Goal: Entertainment & Leisure: Browse casually

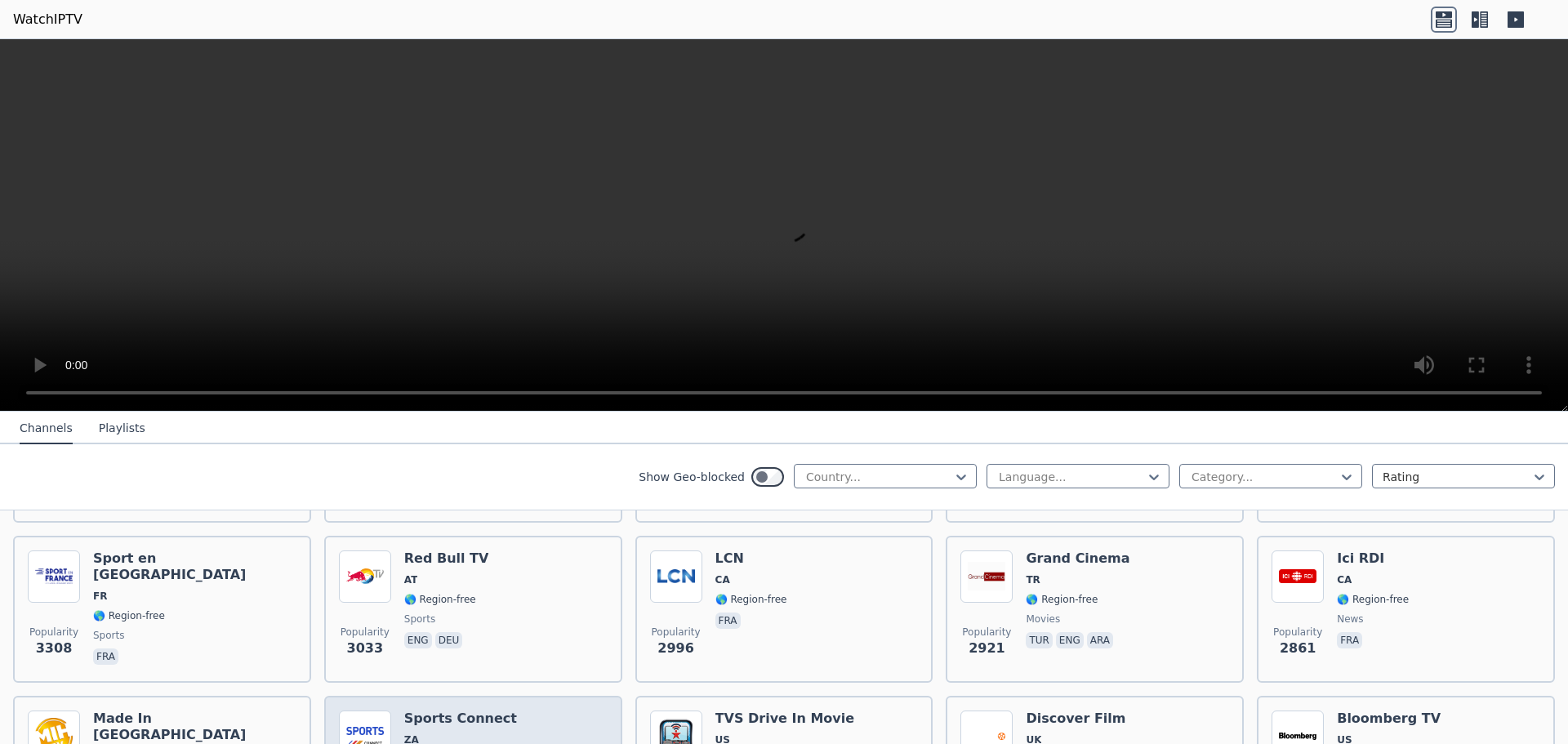
scroll to position [735, 0]
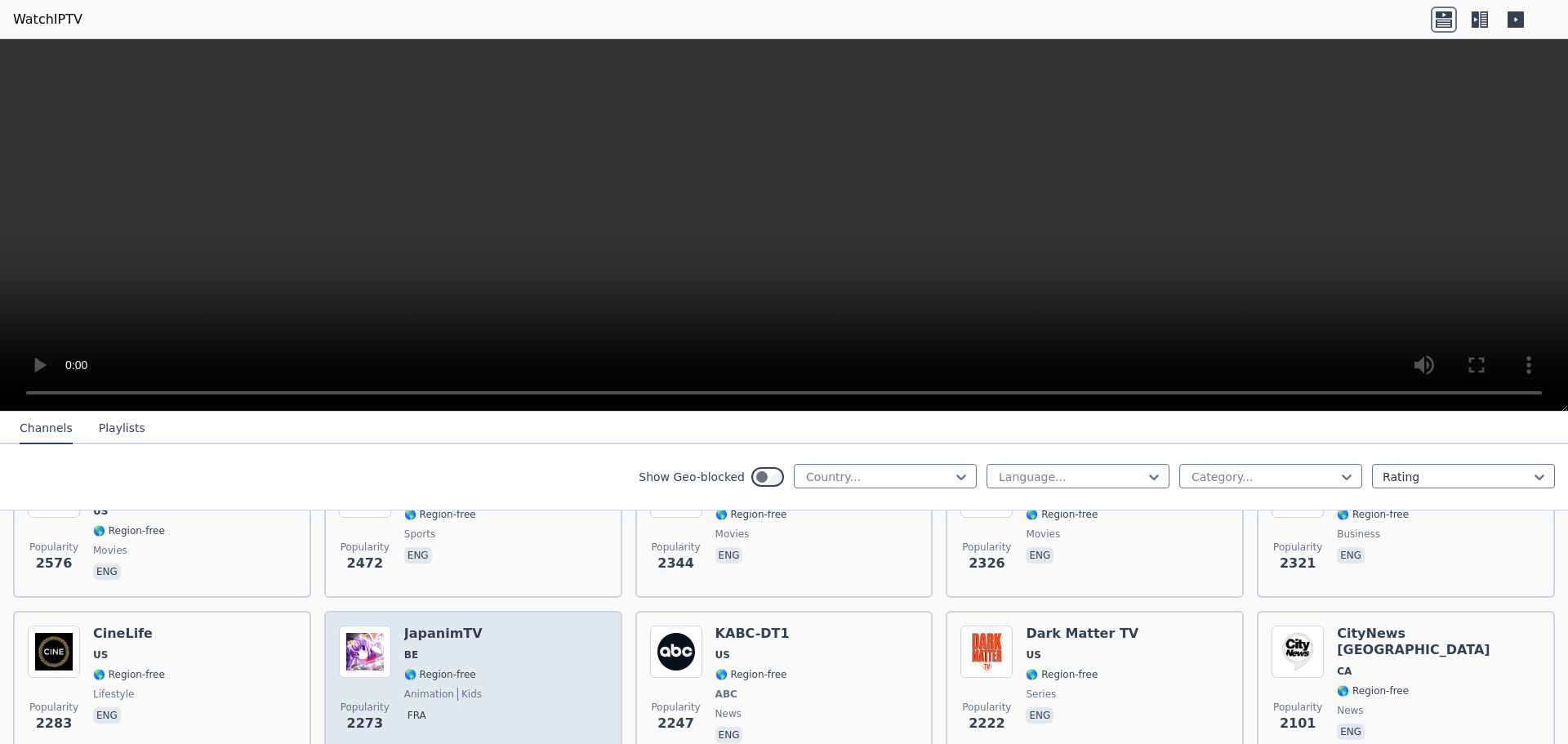
click at [474, 644] on div "Popularity 2273 JapanimTV BE 🌎 Region-free animation kids fra" at bounding box center [473, 686] width 269 height 121
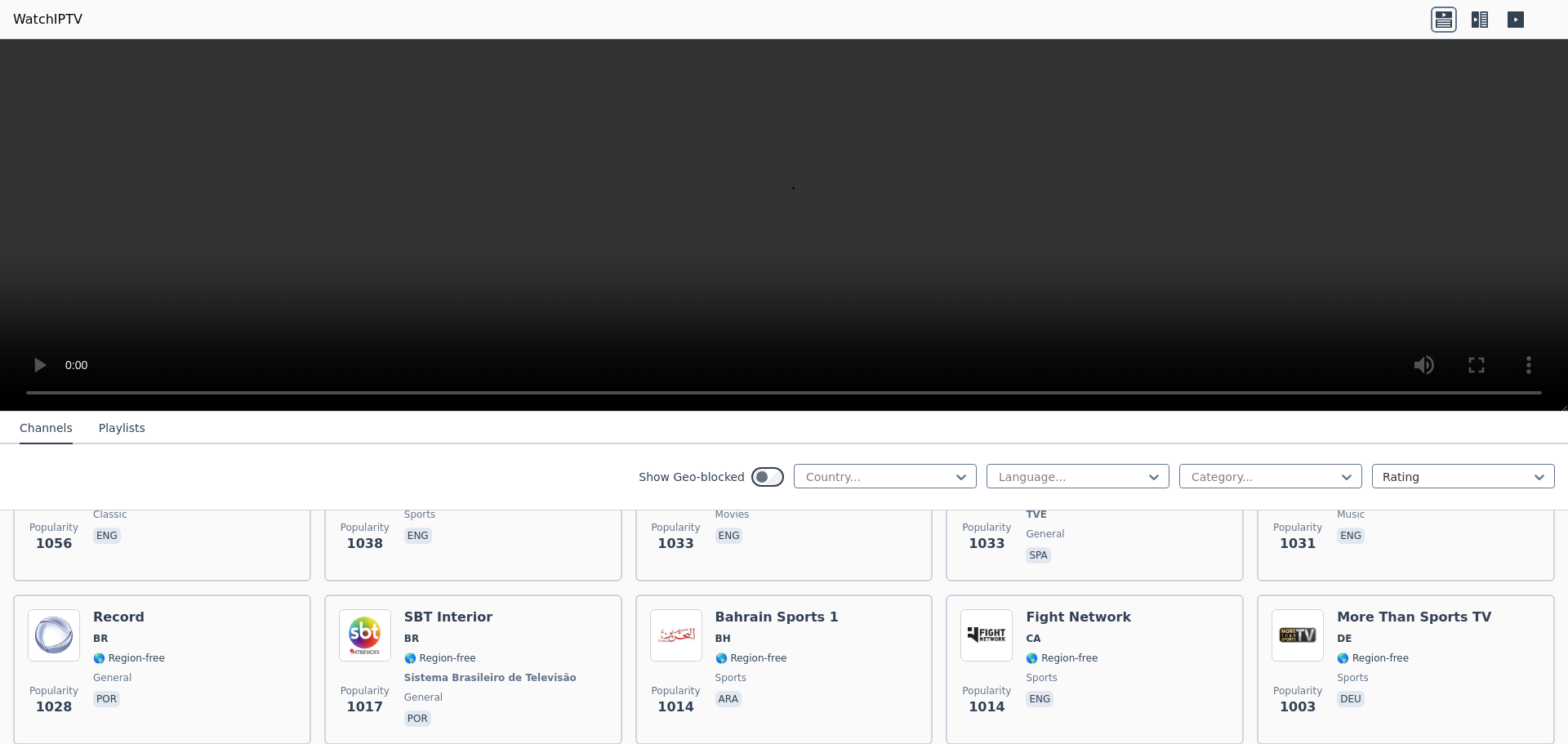
scroll to position [2860, 0]
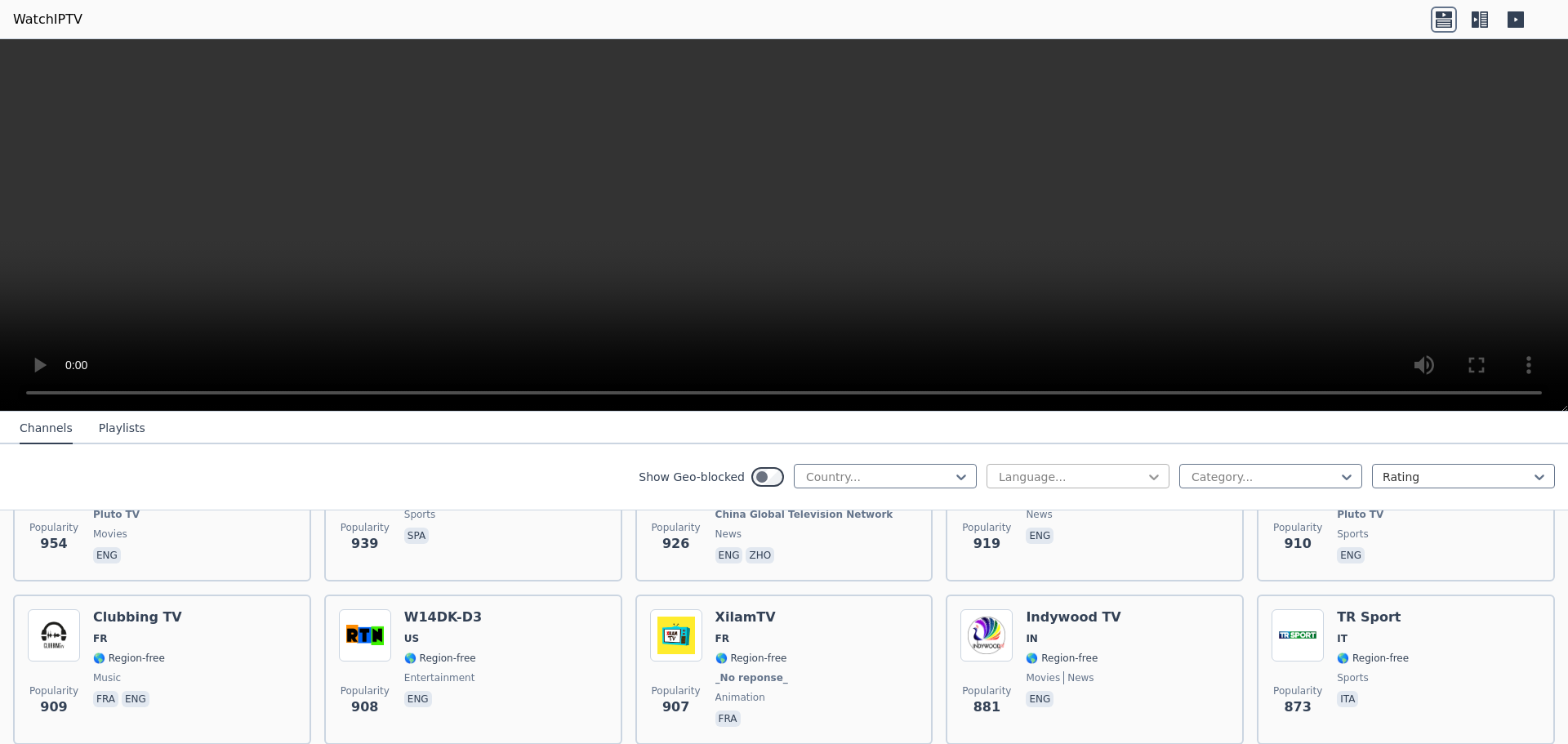
click at [1146, 474] on icon at bounding box center [1154, 477] width 16 height 16
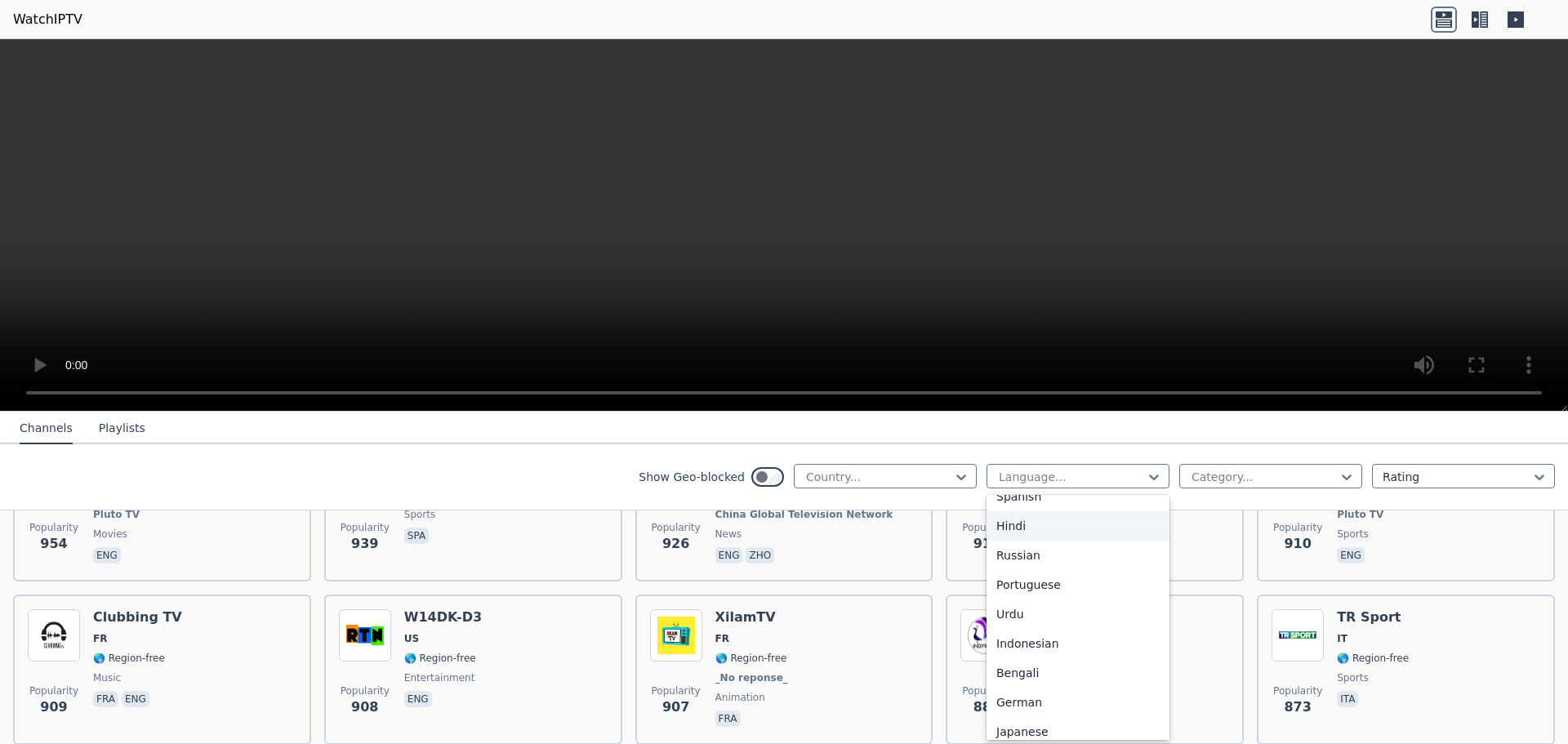
click at [1004, 525] on div "Hindi" at bounding box center [1078, 526] width 183 height 30
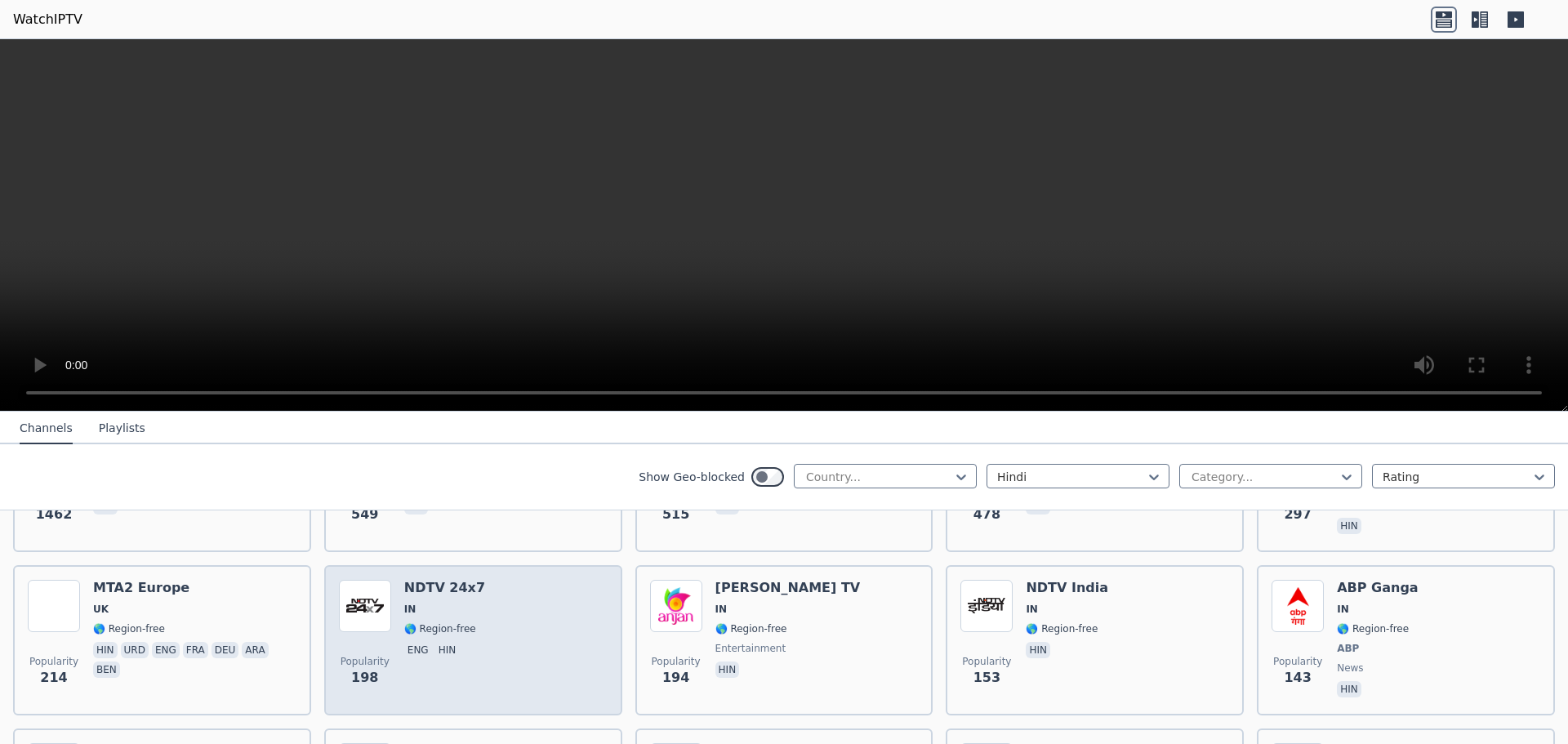
scroll to position [327, 0]
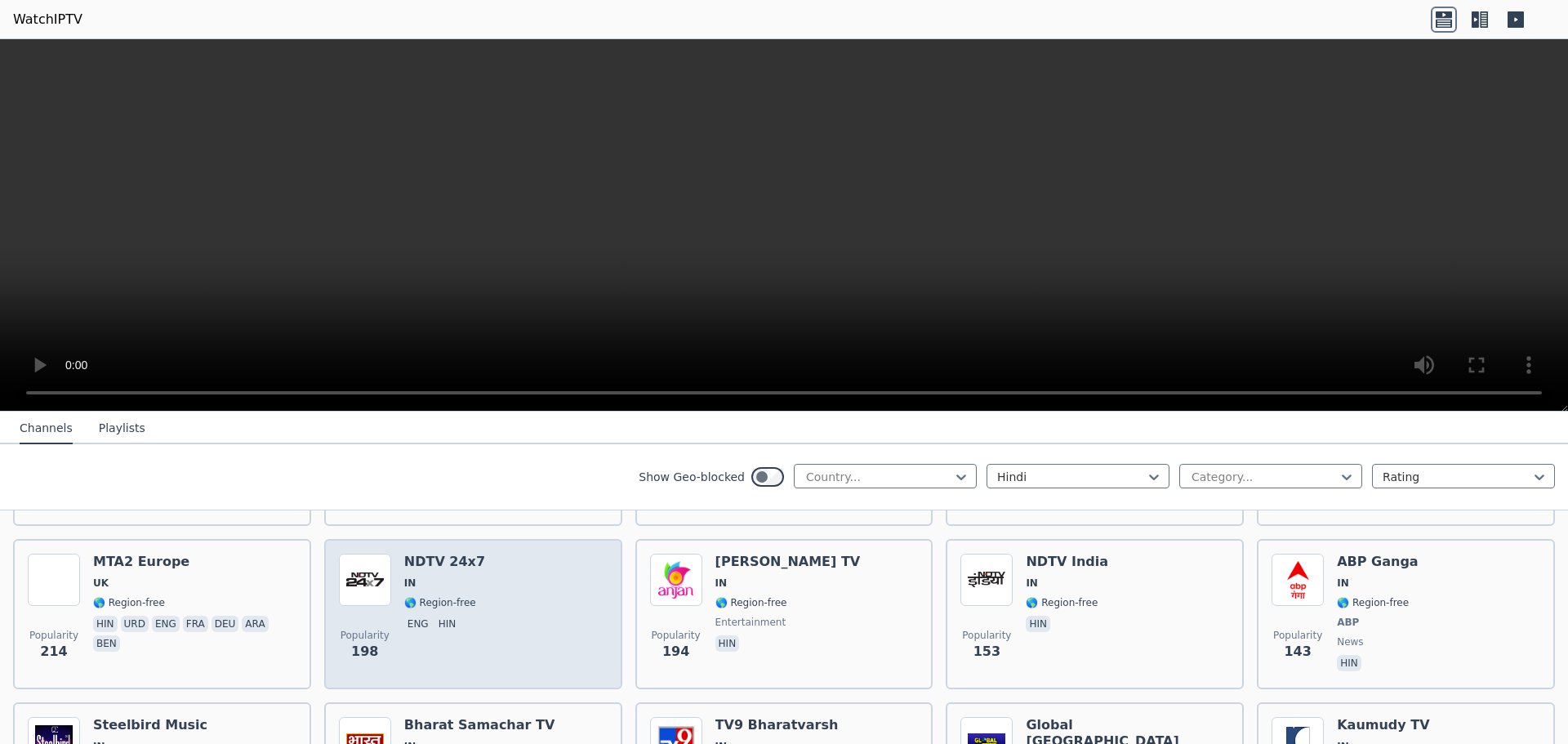
click at [478, 575] on div "Popularity 198 NDTV 24x7 IN 🌎 Region-free eng hin" at bounding box center [473, 615] width 269 height 121
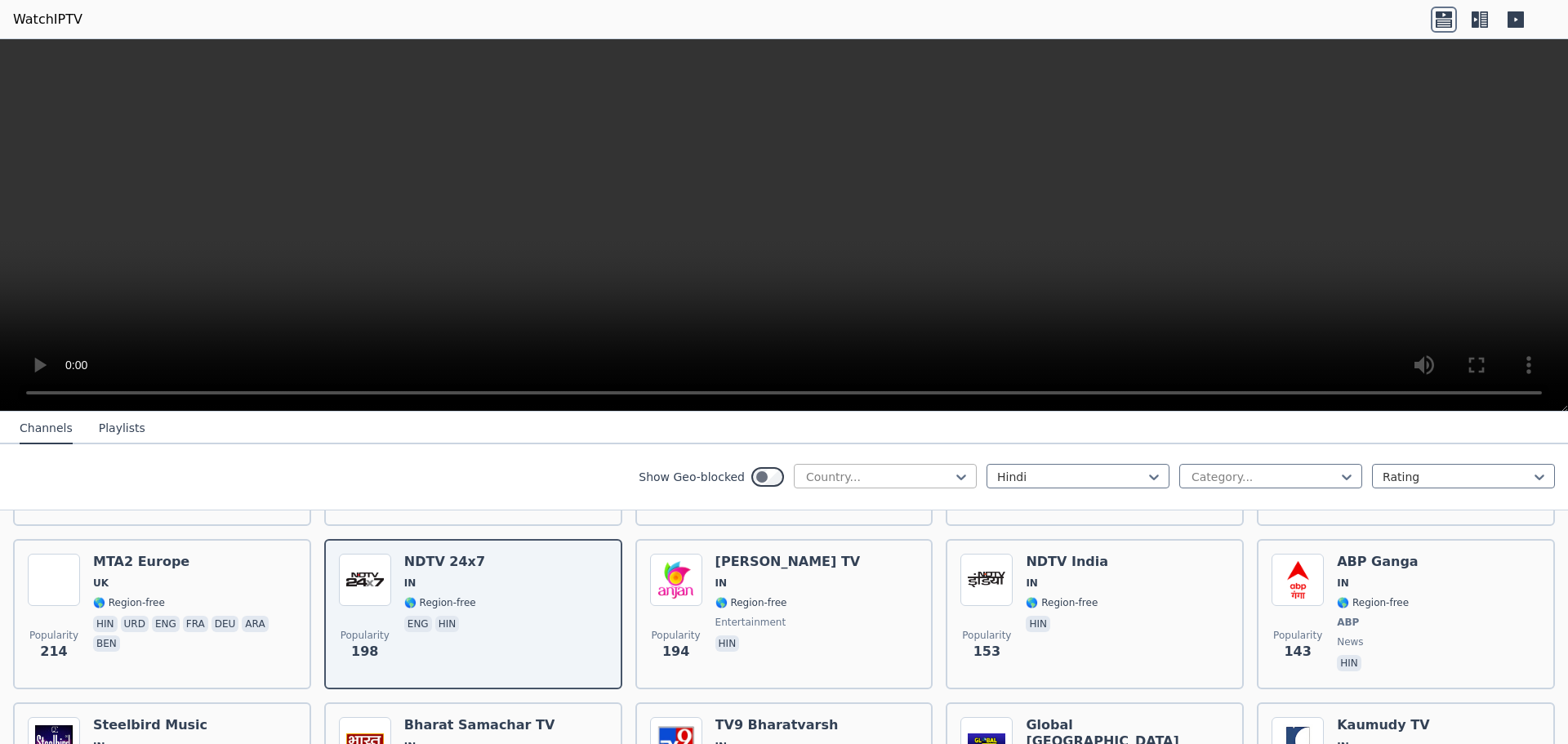
click at [907, 481] on div at bounding box center [878, 477] width 149 height 16
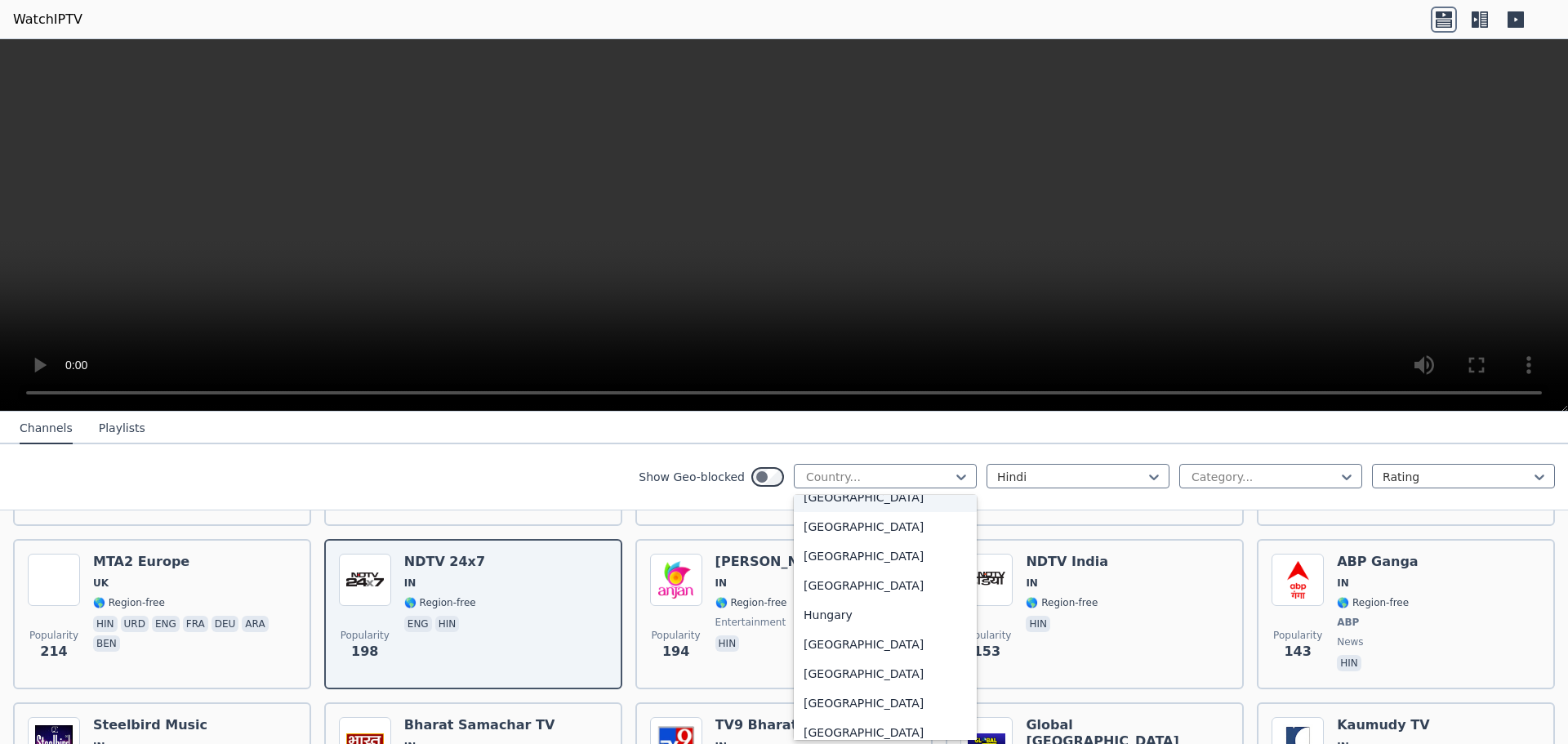
scroll to position [2370, 0]
click at [846, 688] on div "[GEOGRAPHIC_DATA]" at bounding box center [885, 673] width 183 height 30
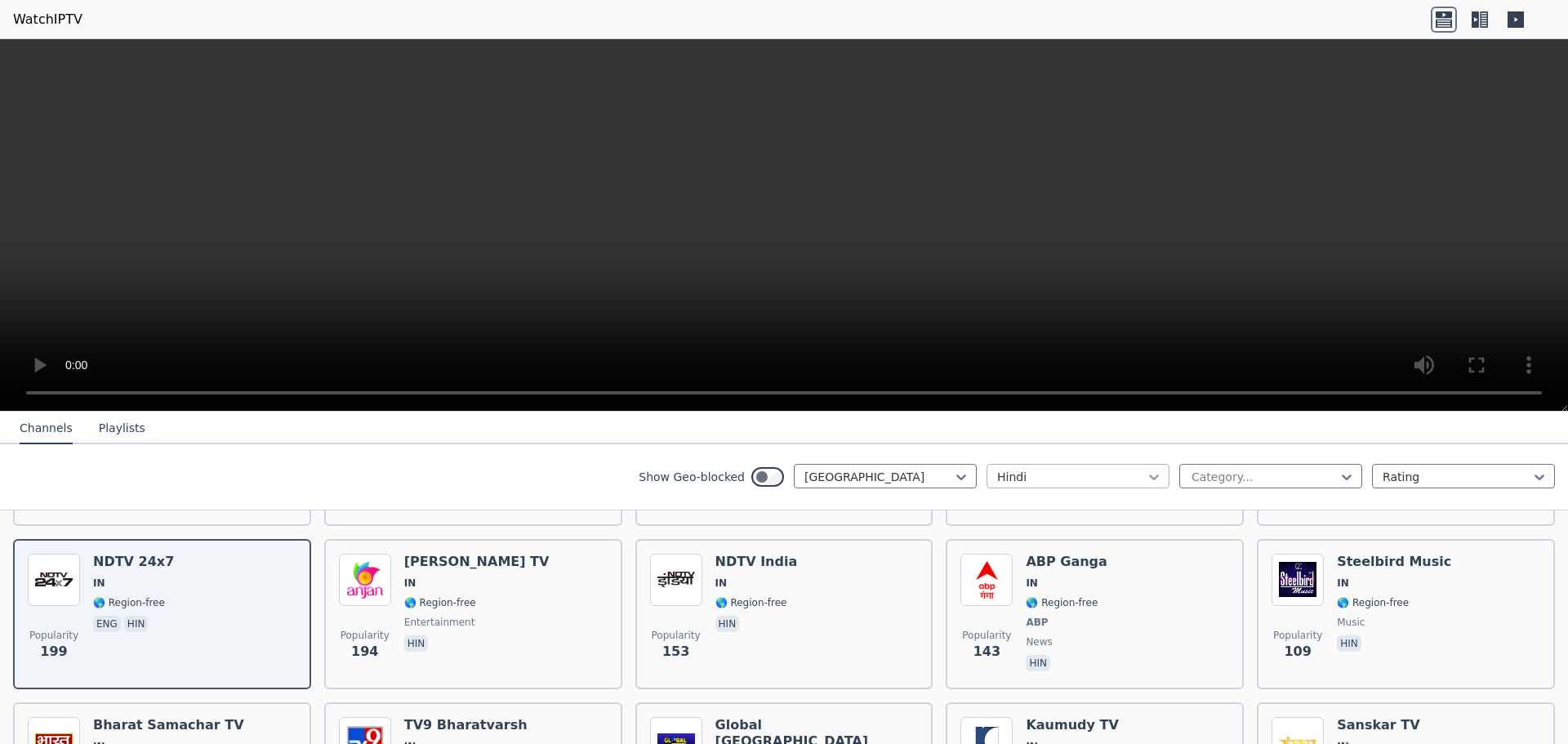
click at [1146, 473] on icon at bounding box center [1154, 477] width 16 height 16
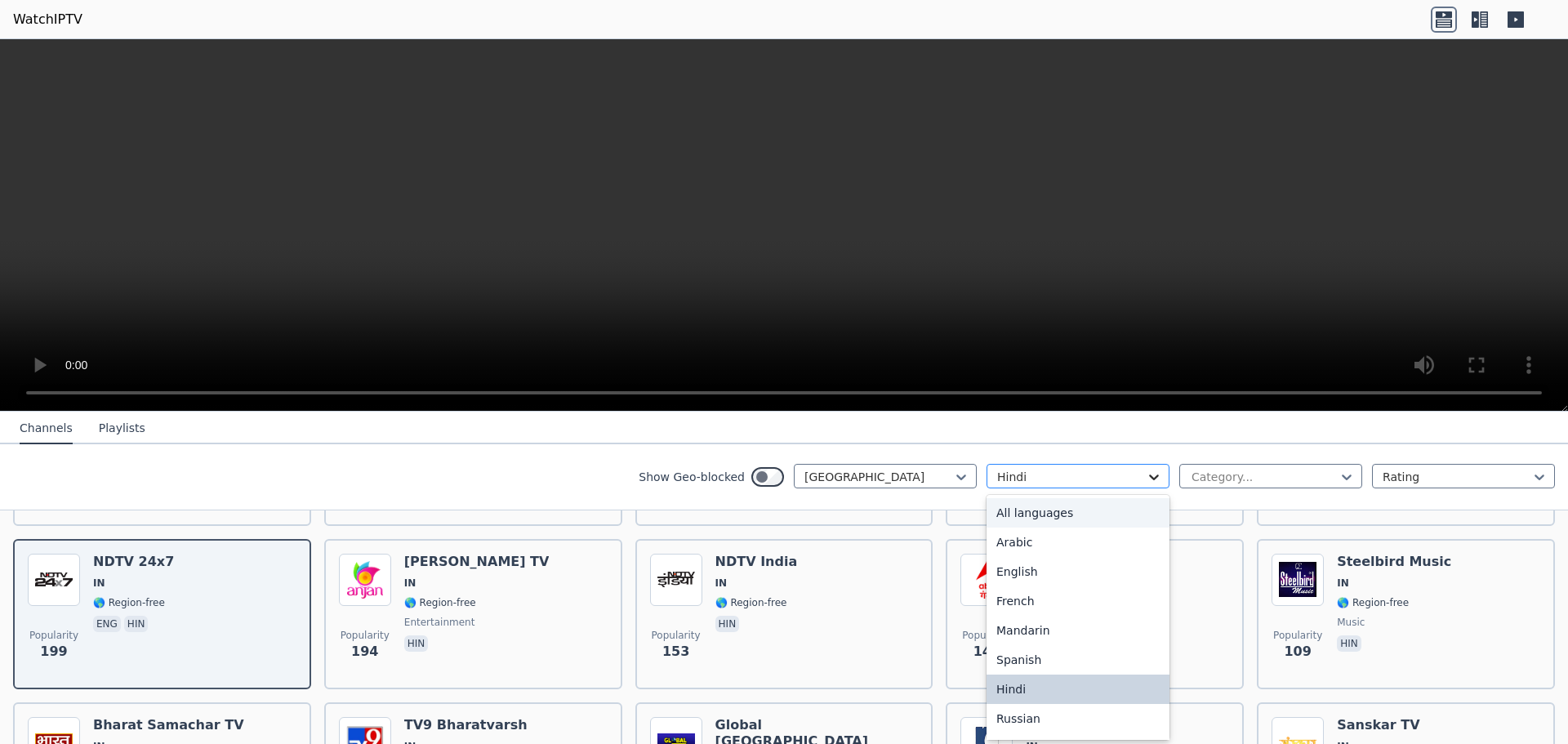
click at [1146, 472] on icon at bounding box center [1154, 477] width 16 height 16
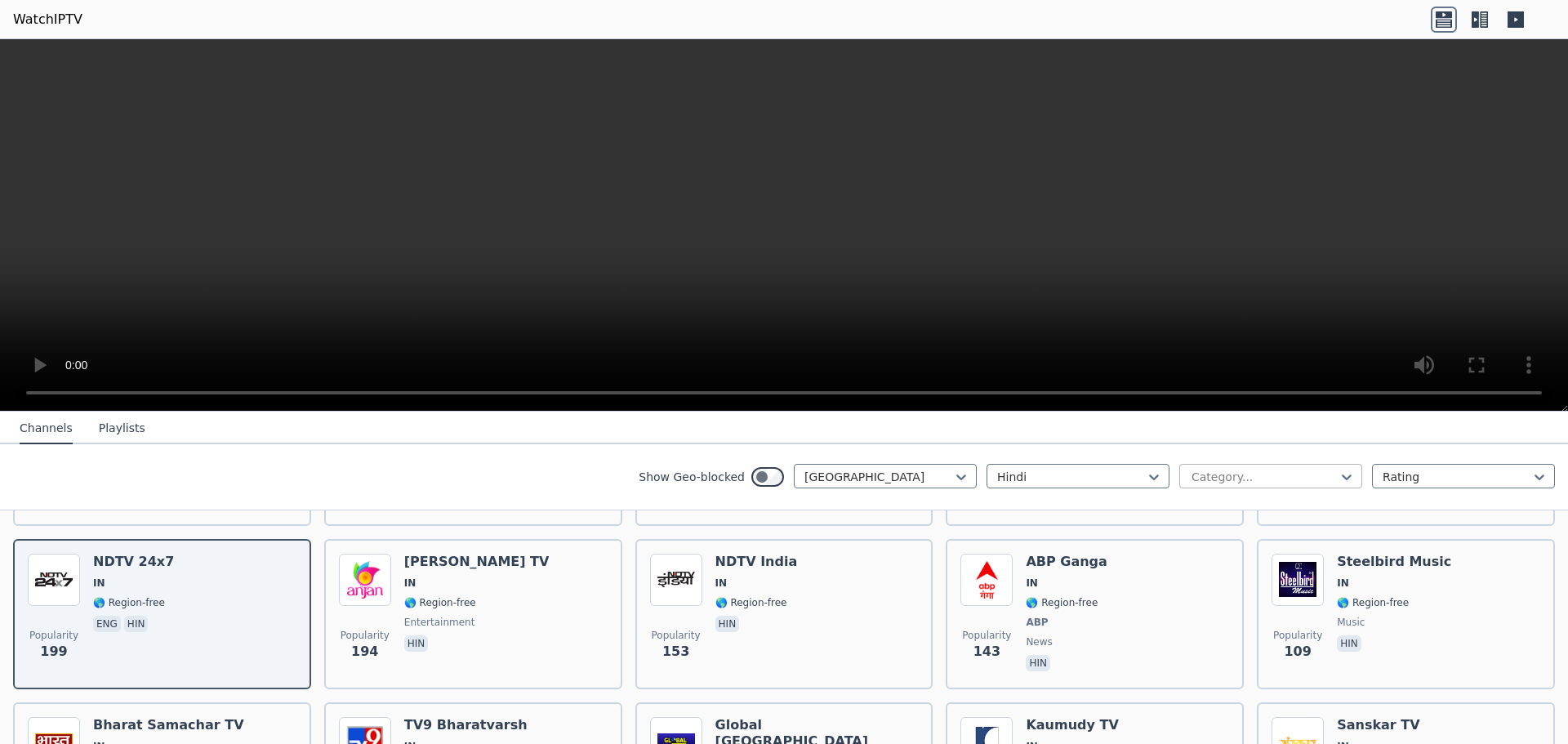
click at [1263, 473] on div at bounding box center [1264, 477] width 149 height 16
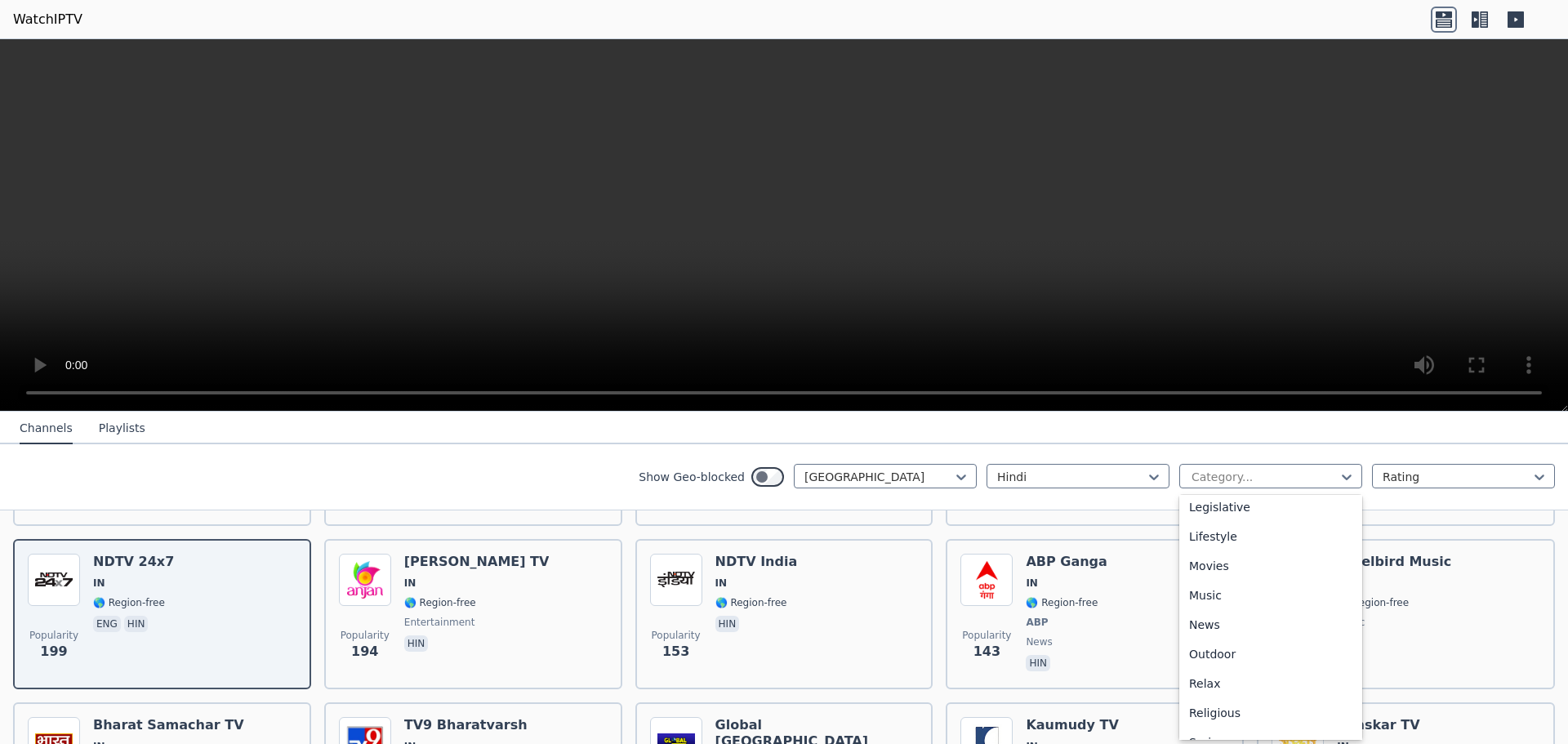
scroll to position [409, 0]
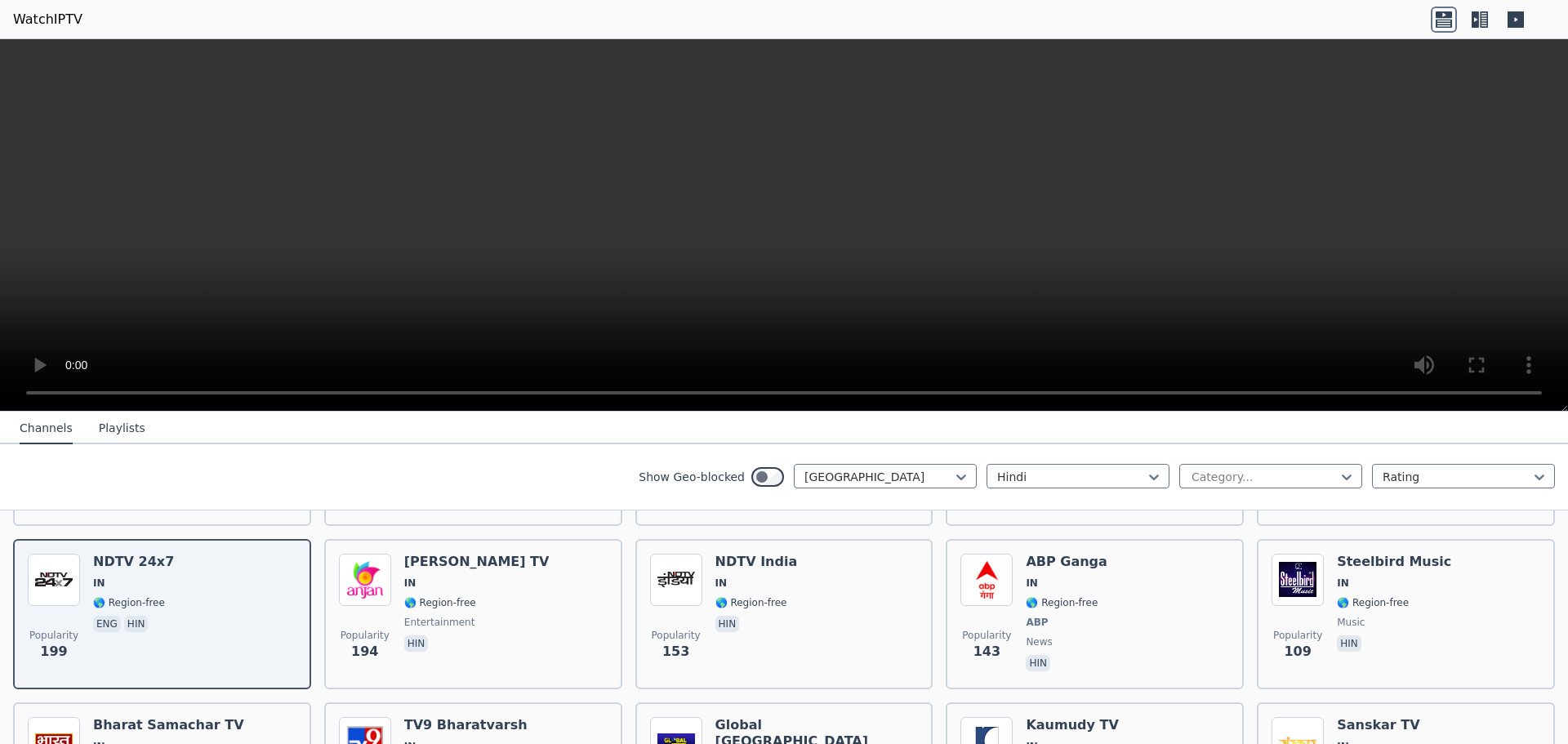
click at [1292, 448] on div "Show Geo-blocked India Hindi Category... Rating" at bounding box center [784, 478] width 1568 height 66
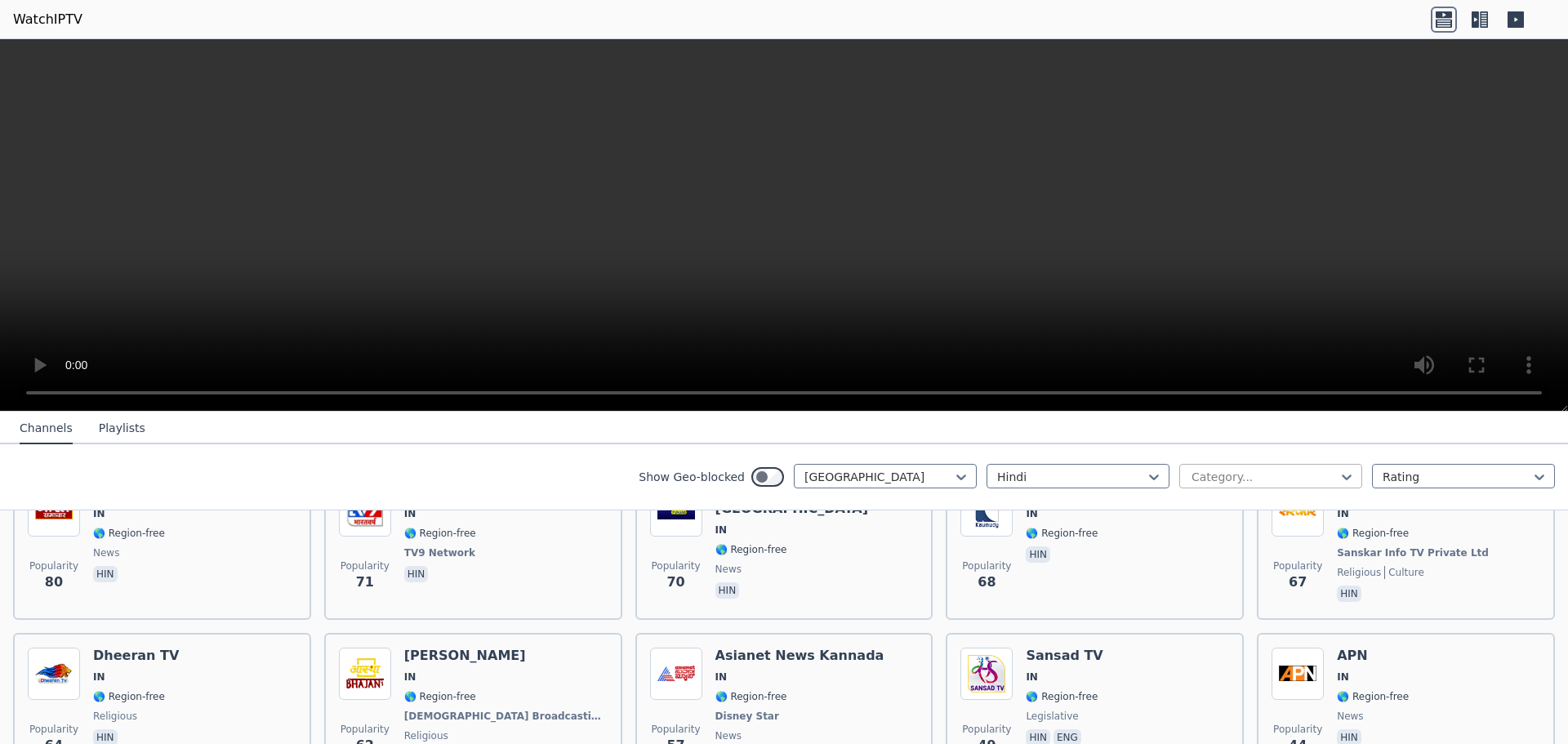
scroll to position [393, 0]
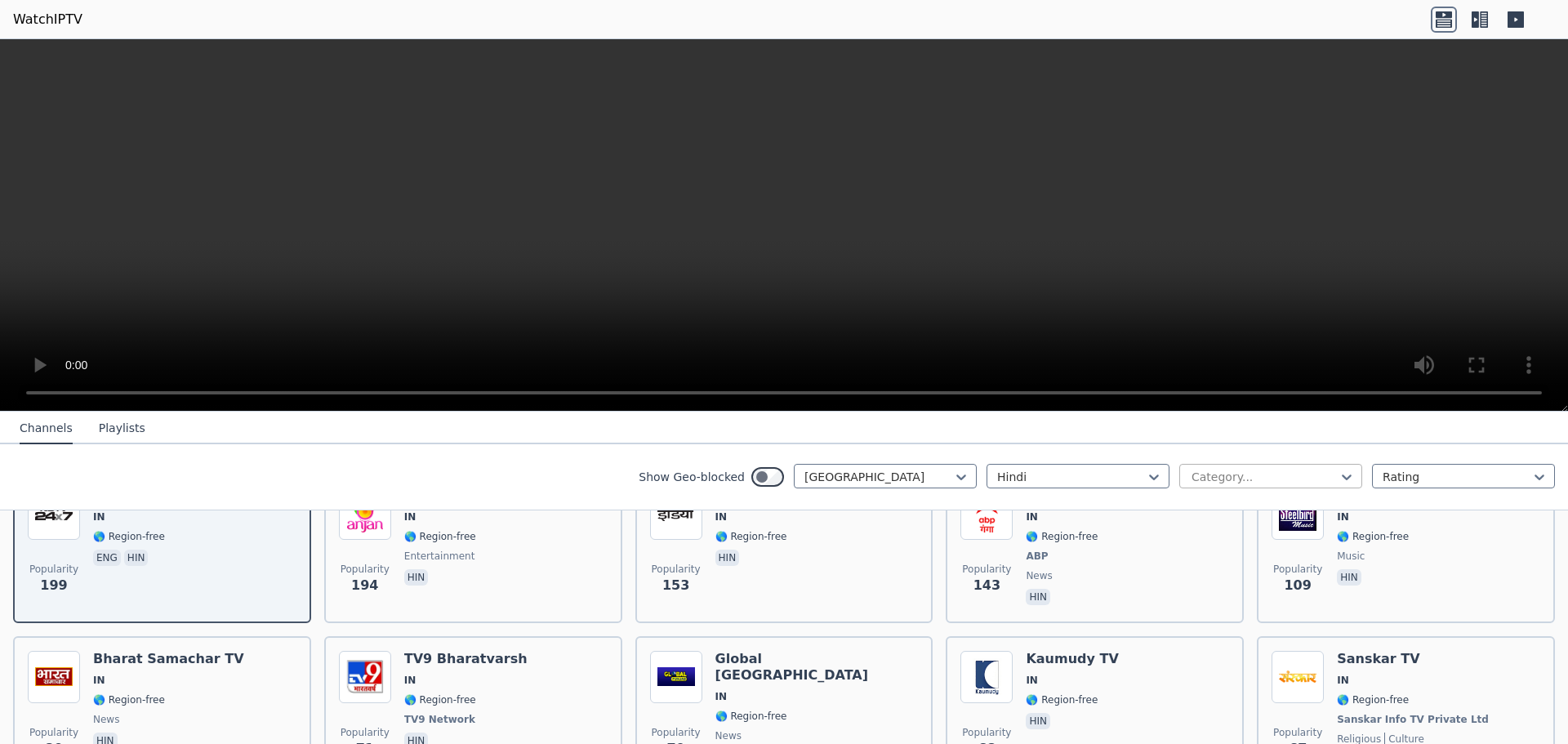
click at [1253, 474] on div at bounding box center [1264, 477] width 149 height 16
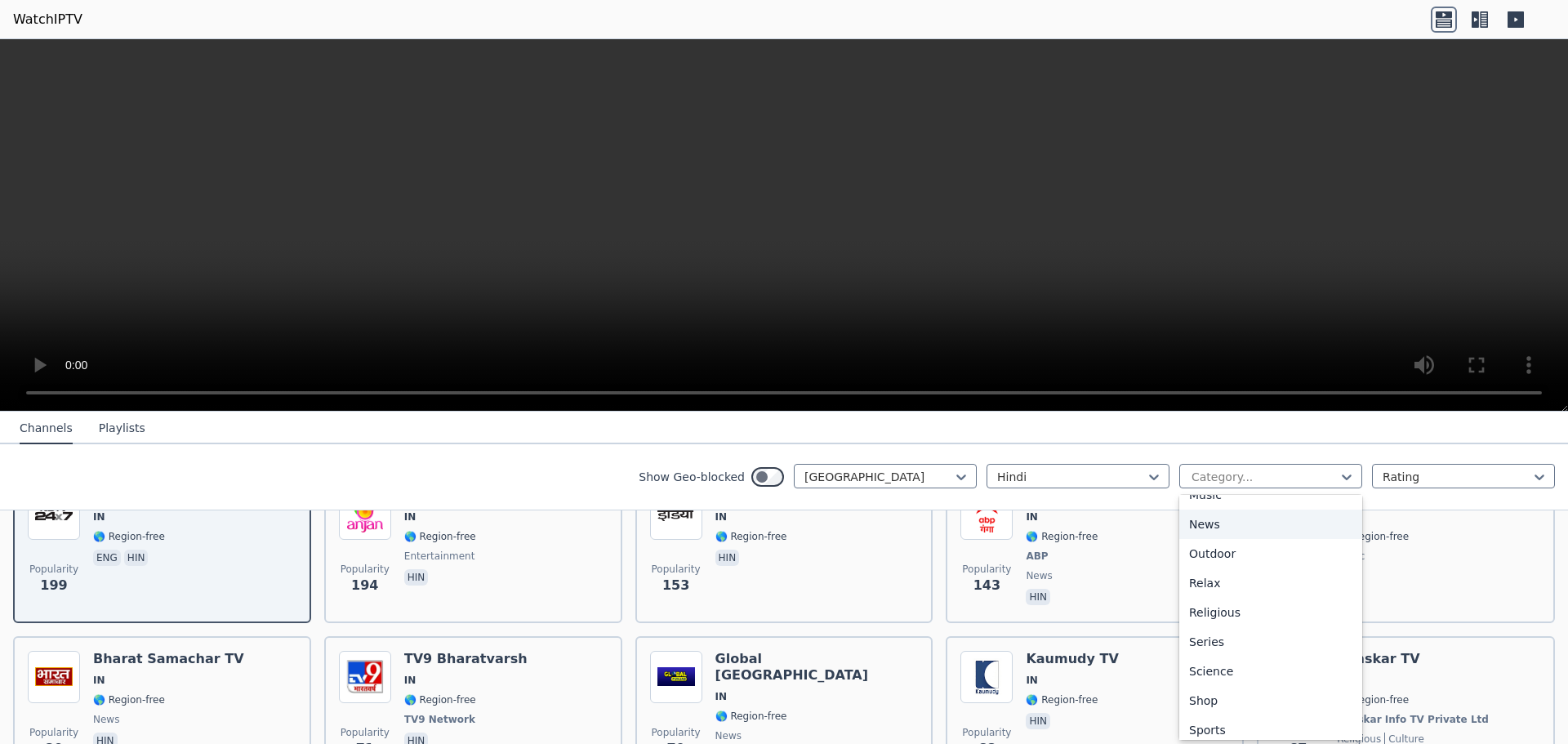
scroll to position [556, 0]
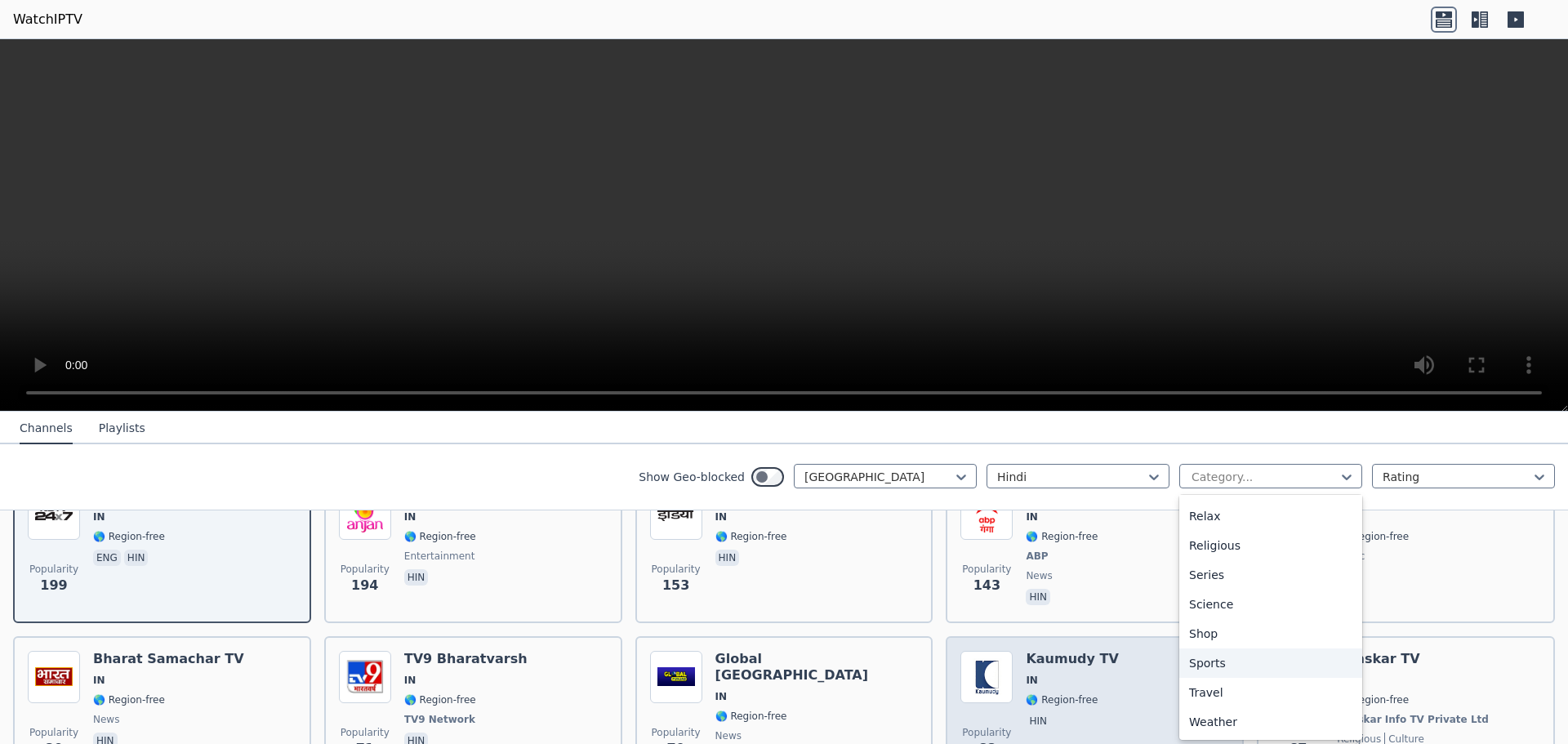
click at [1229, 668] on div "Sports" at bounding box center [1270, 663] width 183 height 30
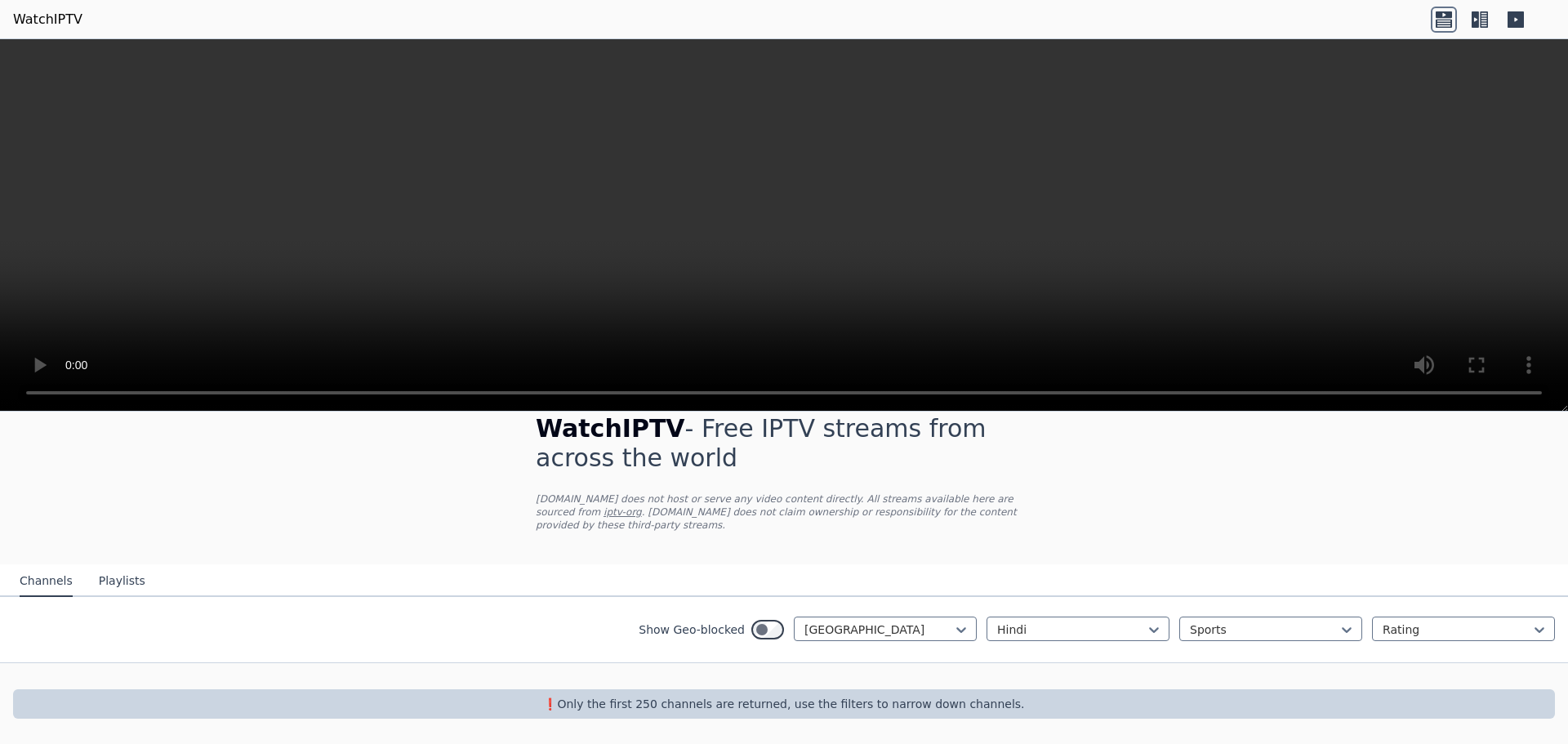
scroll to position [13, 0]
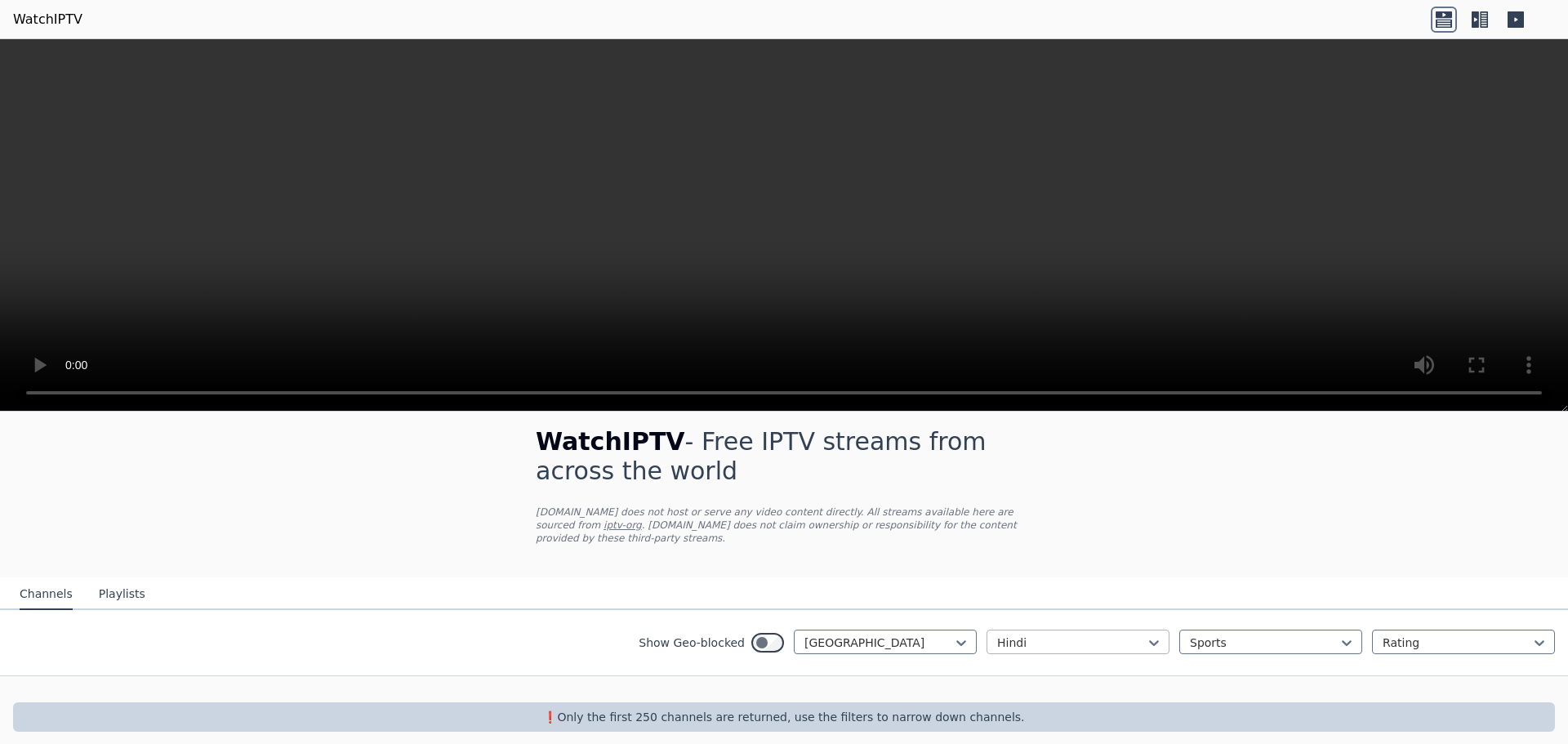
click at [1014, 635] on div at bounding box center [1071, 643] width 149 height 16
click at [1031, 664] on div "All languages" at bounding box center [1078, 678] width 183 height 30
click at [953, 635] on icon at bounding box center [961, 643] width 16 height 16
click at [664, 677] on div at bounding box center [784, 690] width 1568 height 26
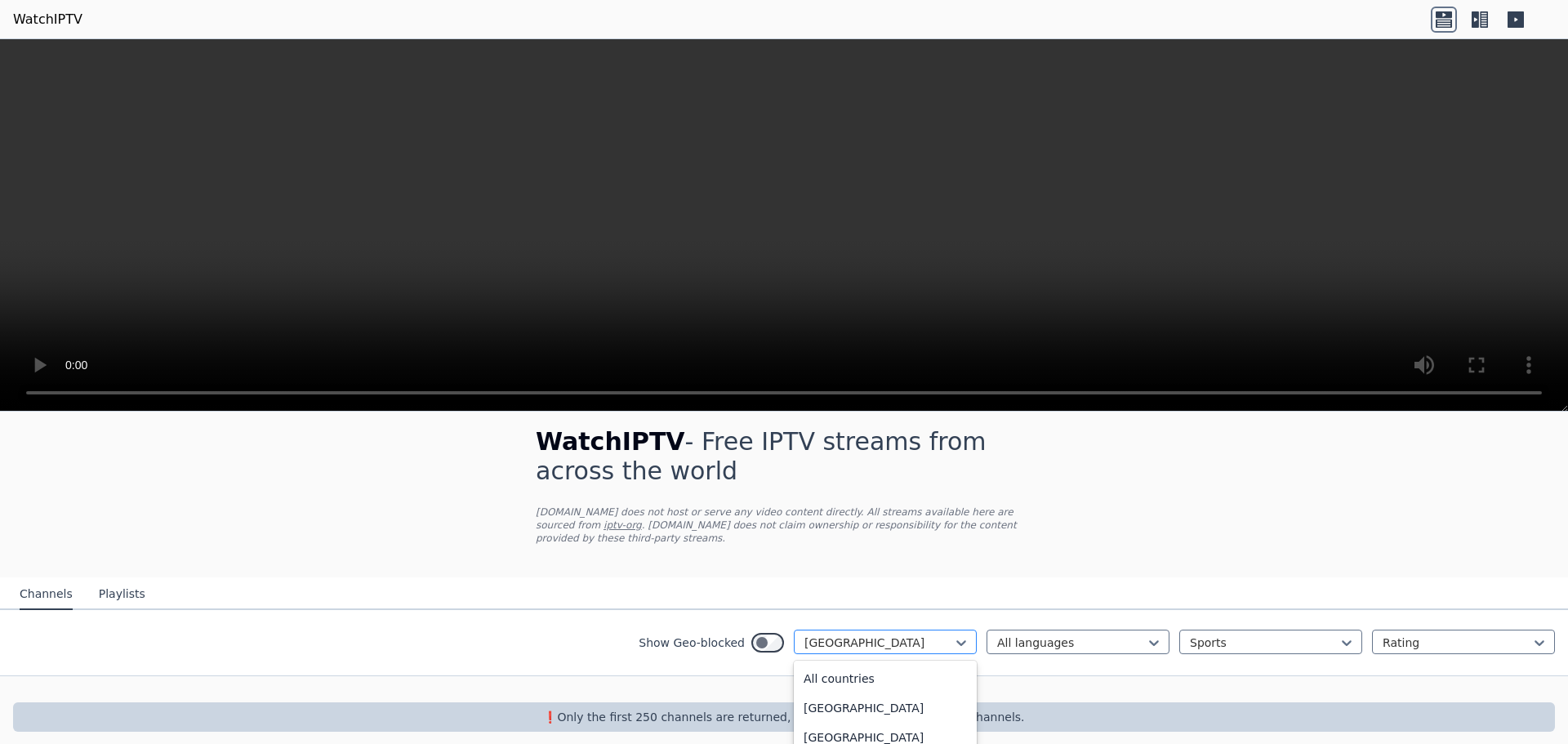
click at [905, 641] on div "[GEOGRAPHIC_DATA]" at bounding box center [885, 642] width 183 height 25
click at [877, 668] on div "All countries" at bounding box center [885, 678] width 183 height 30
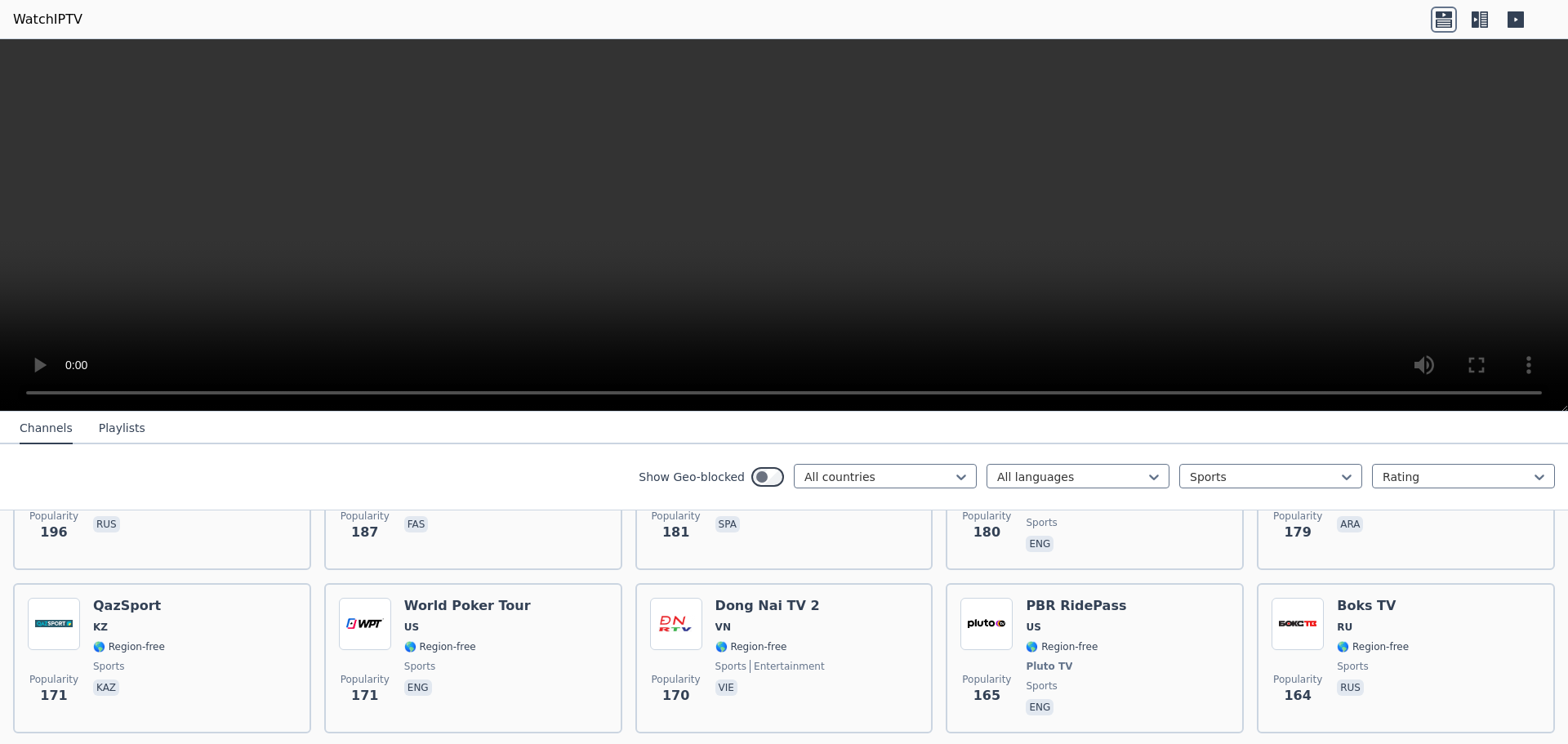
scroll to position [2383, 0]
click at [1276, 473] on div at bounding box center [1264, 477] width 149 height 16
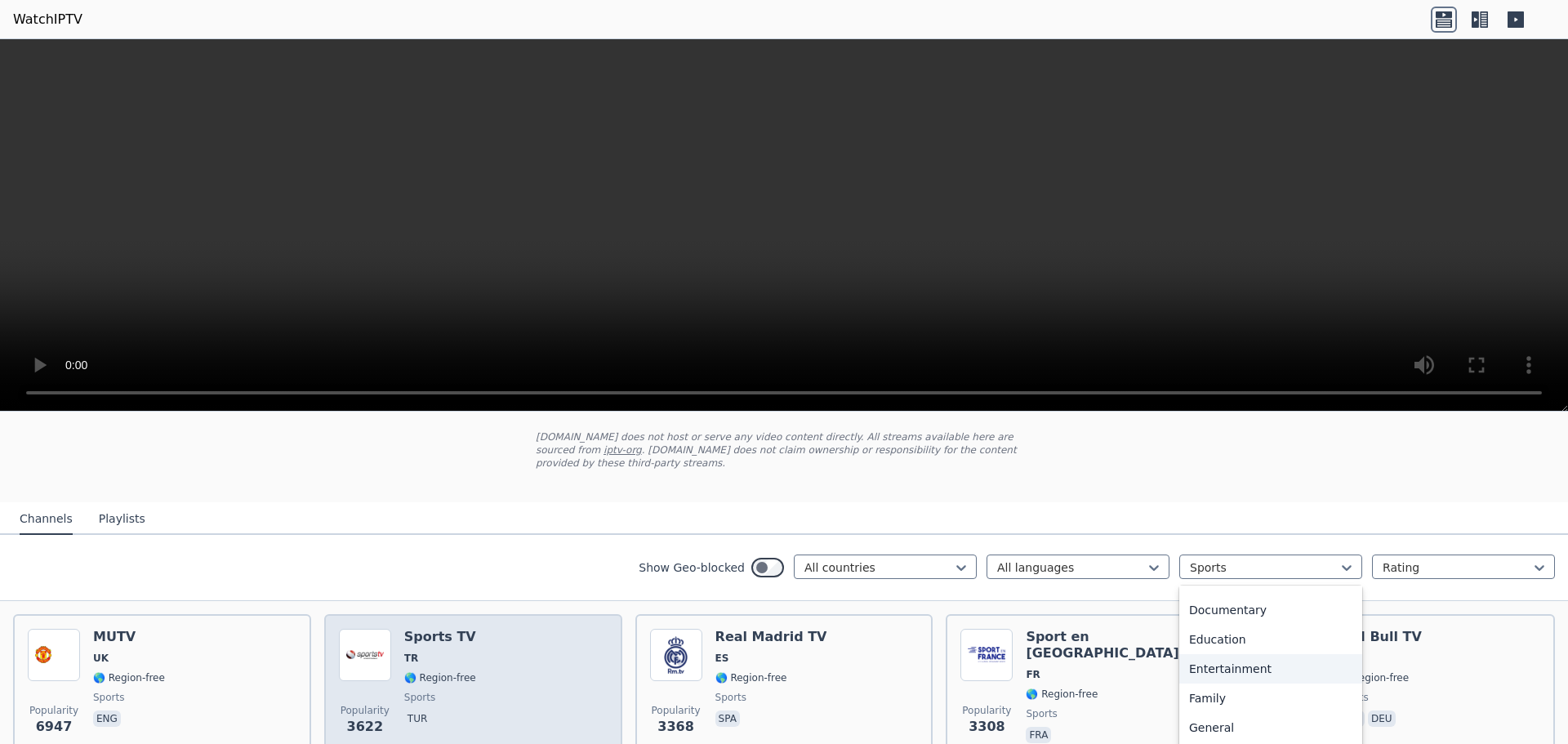
scroll to position [43, 0]
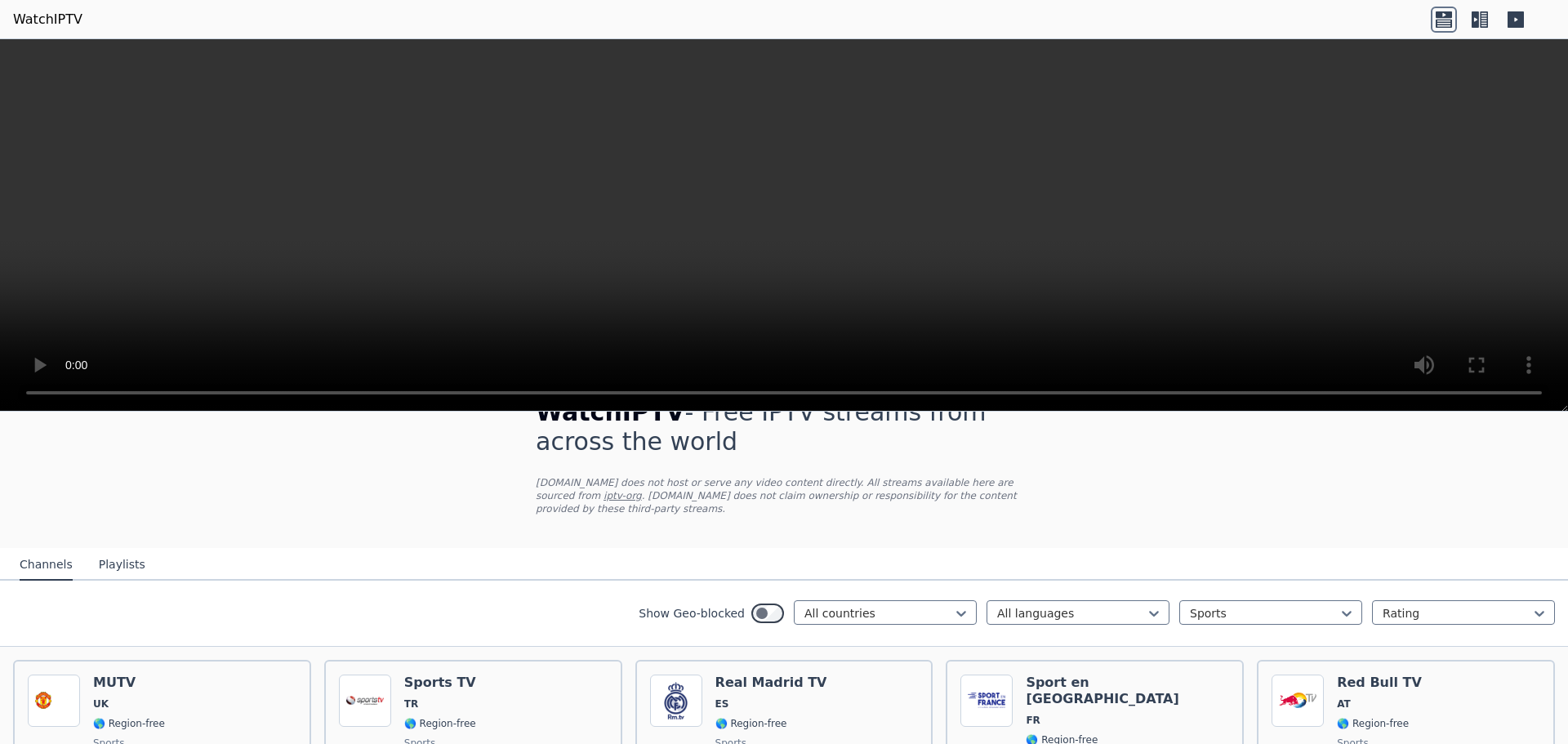
click at [114, 554] on button "Playlists" at bounding box center [122, 565] width 47 height 31
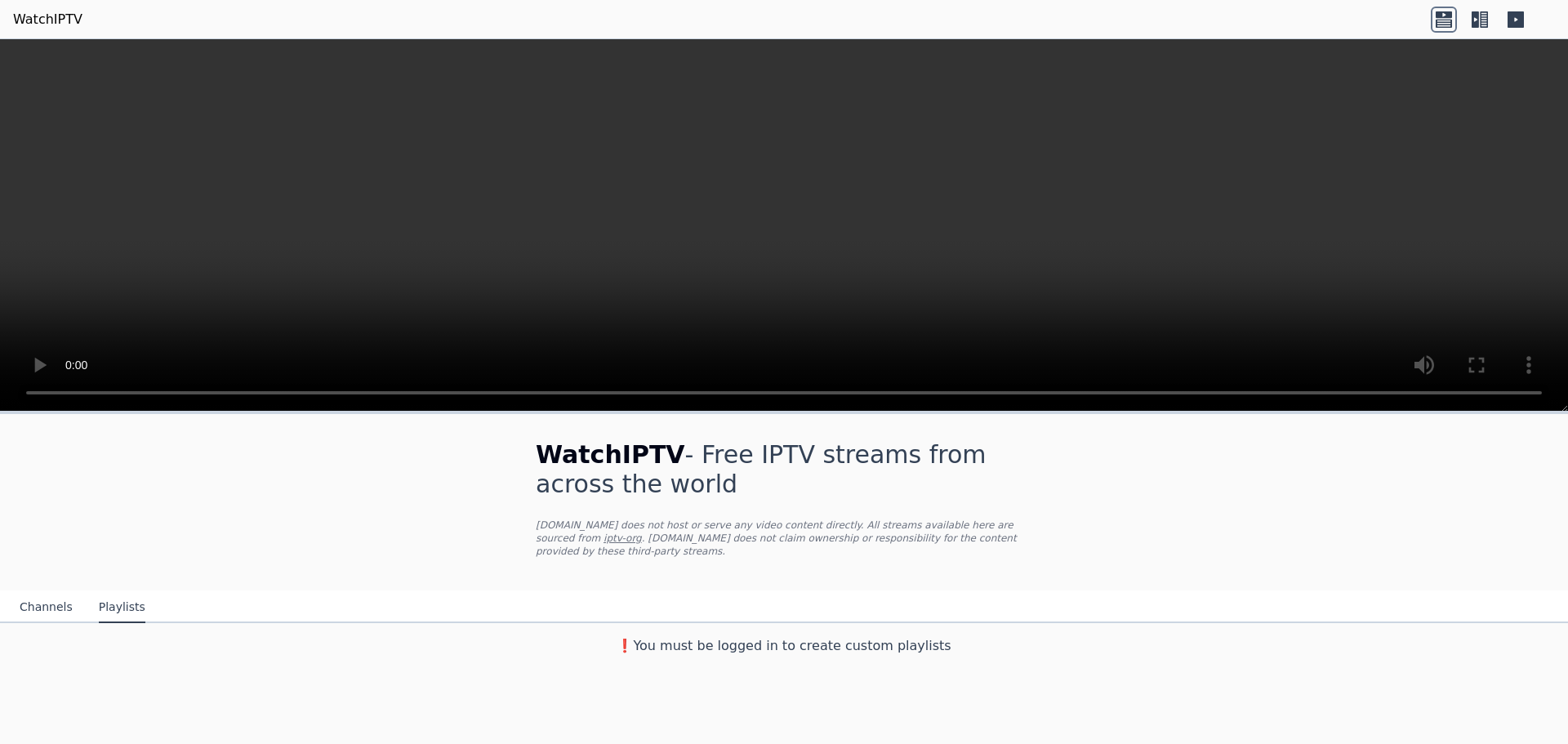
click at [55, 595] on button "Channels" at bounding box center [46, 608] width 53 height 31
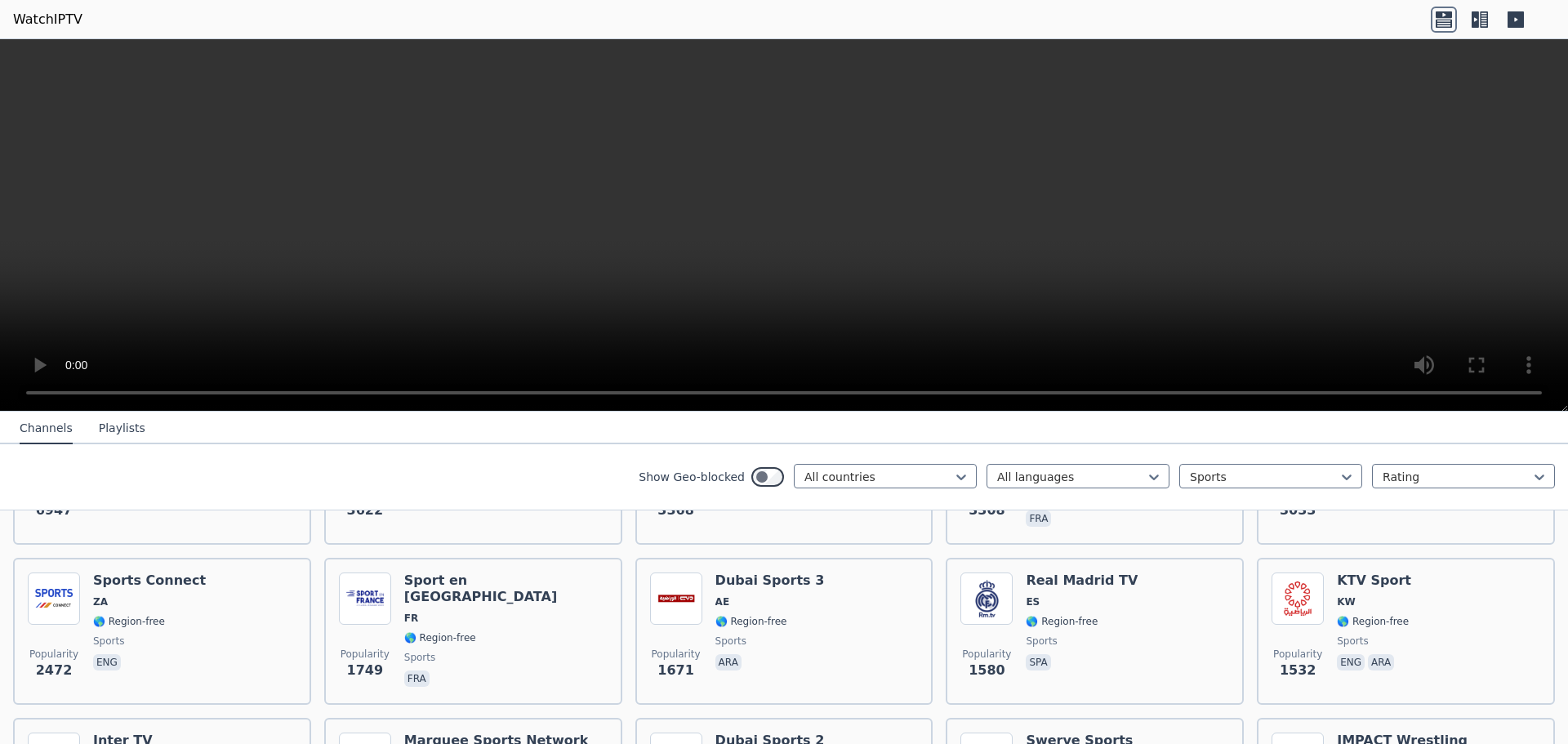
scroll to position [327, 0]
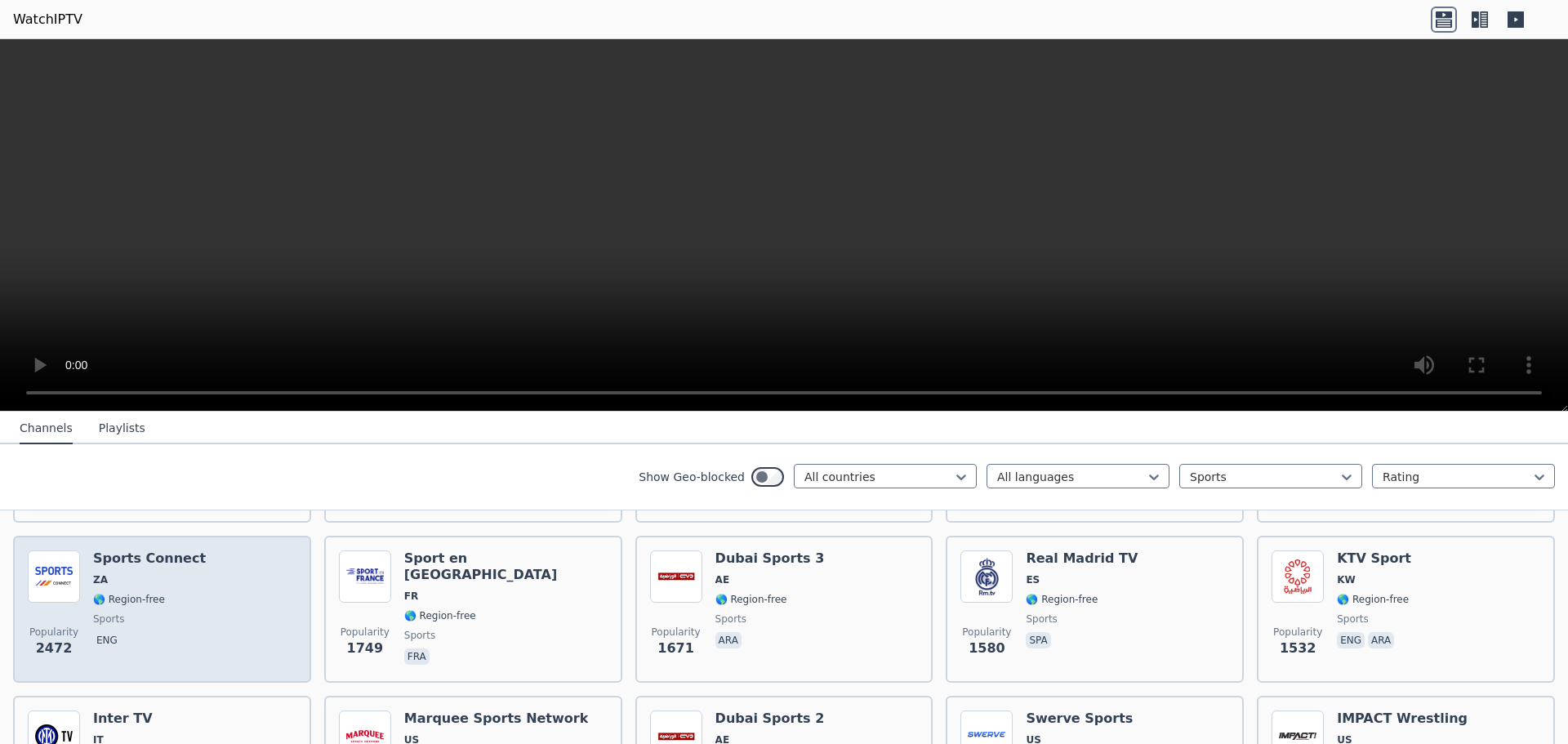
click at [246, 610] on div "Popularity 2472 Sports Connect ZA 🌎 Region-free sports eng" at bounding box center [163, 610] width 269 height 117
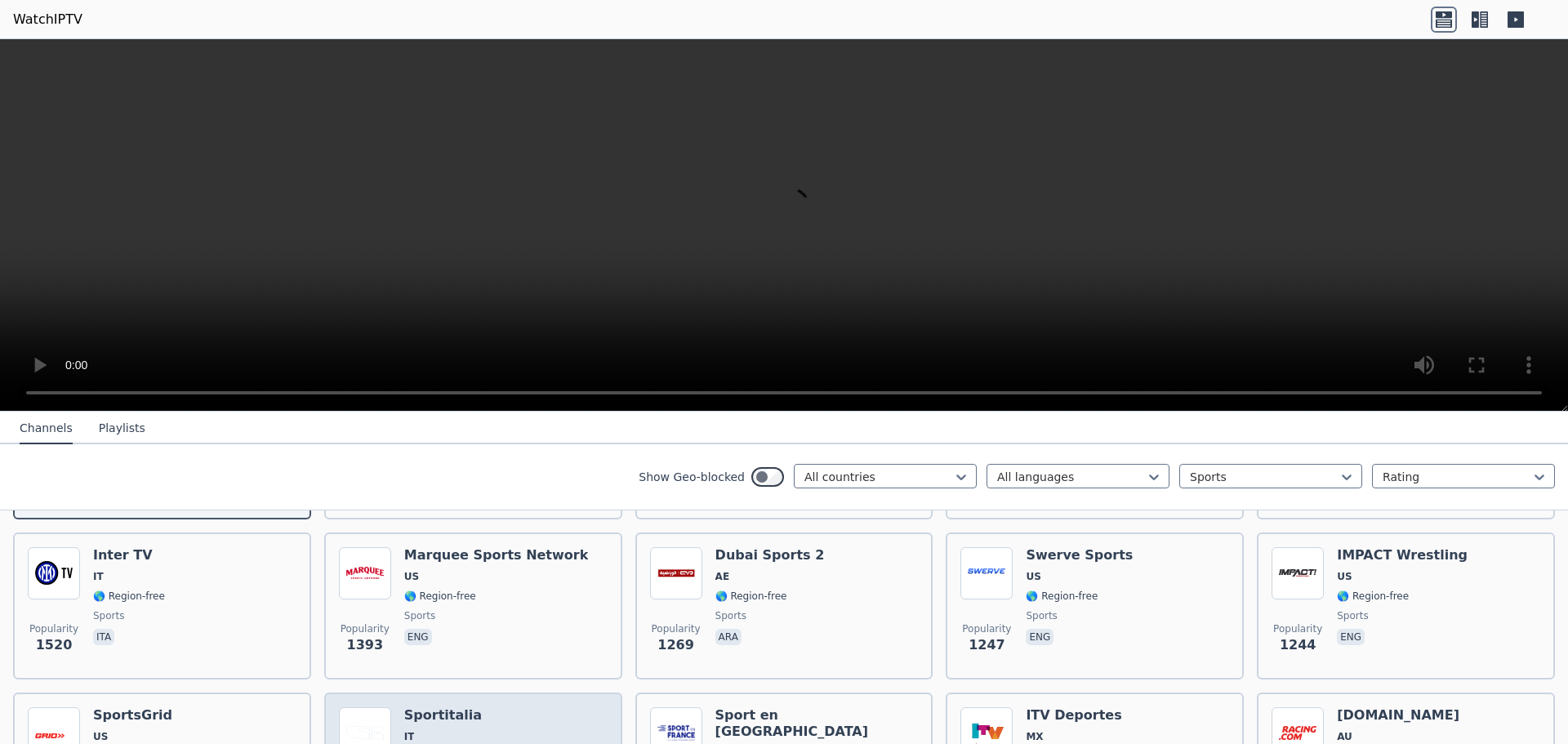
scroll to position [572, 0]
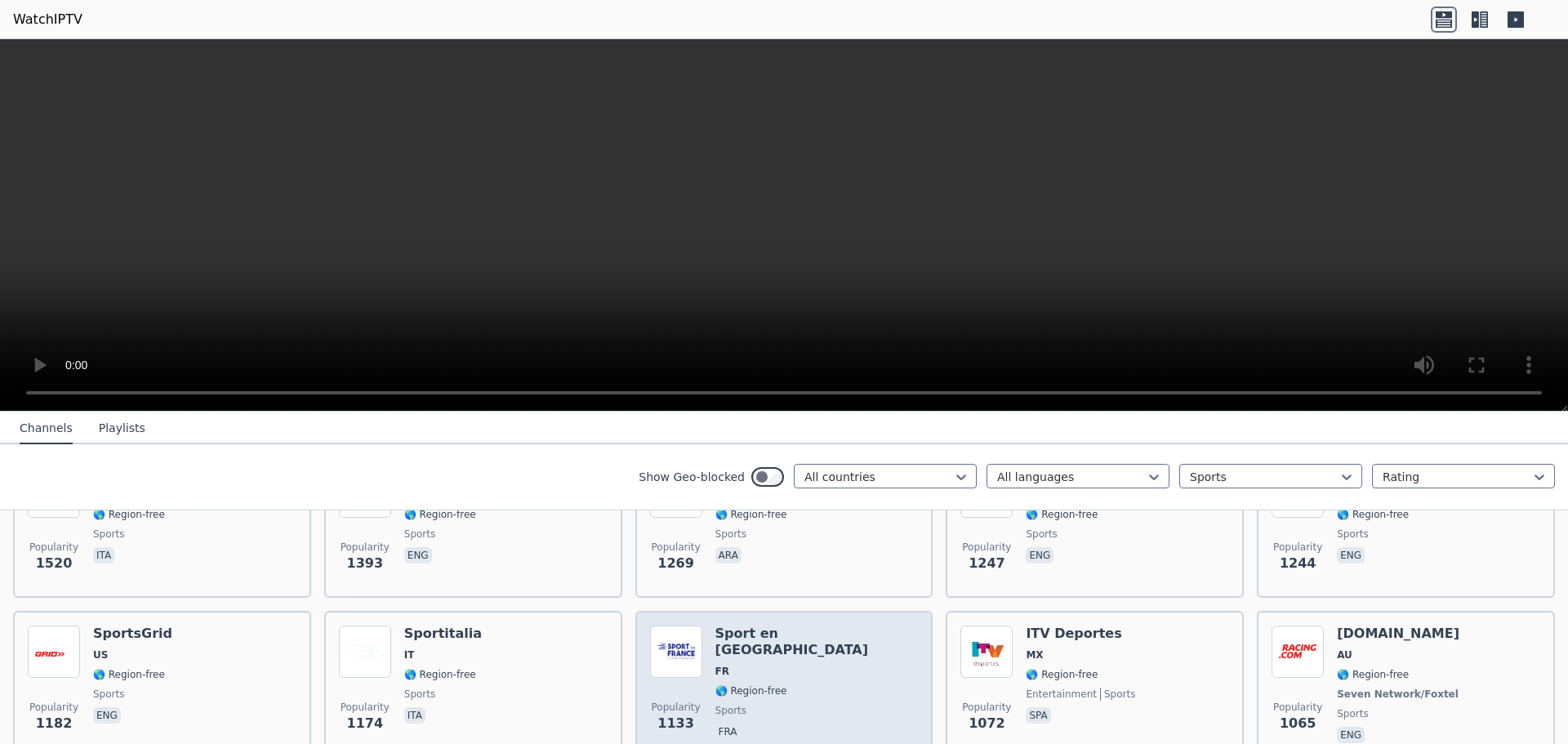
click at [801, 704] on span "sports" at bounding box center [817, 710] width 203 height 13
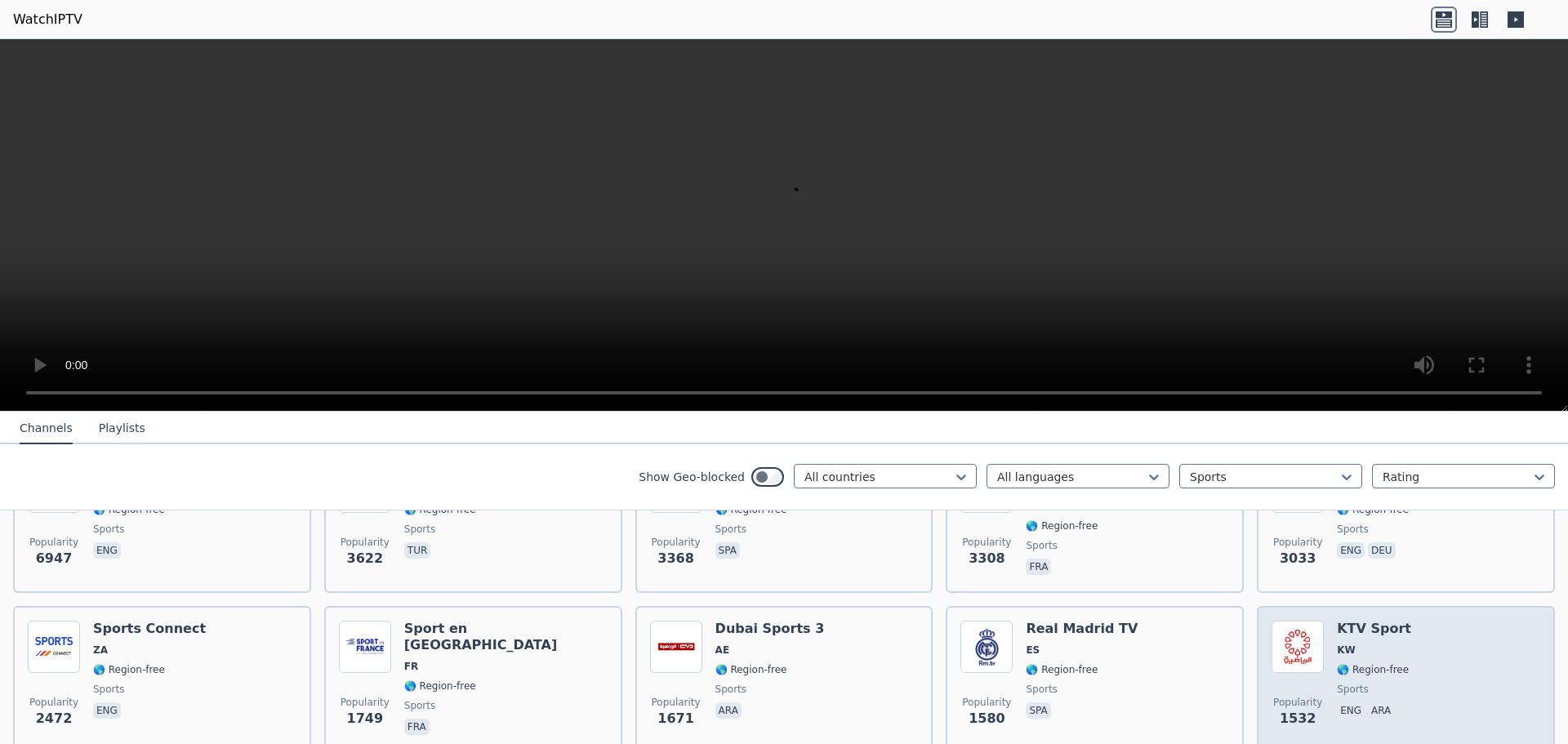
scroll to position [245, 0]
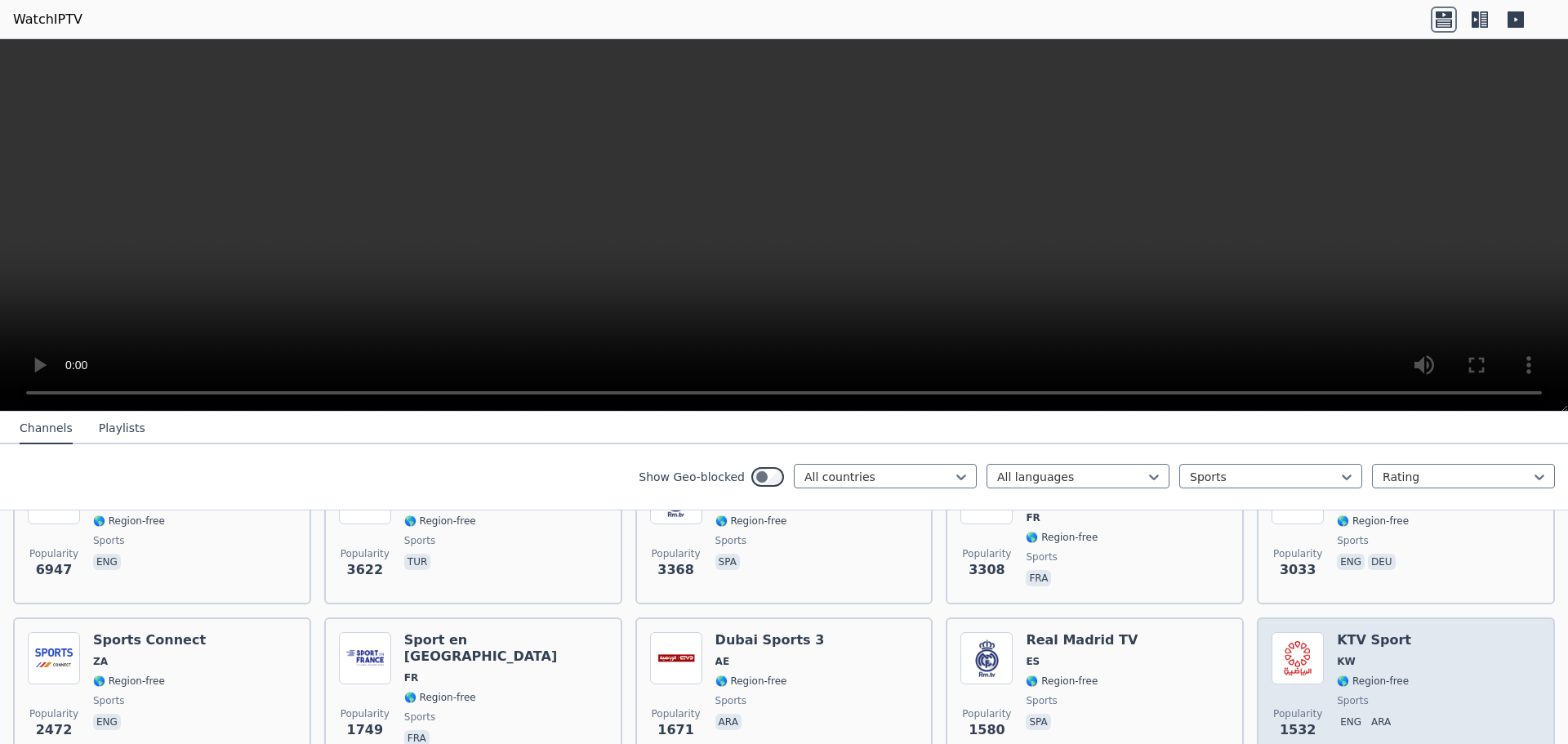
click at [1348, 660] on div "KTV Sport KW 🌎 Region-free sports eng ara" at bounding box center [1373, 691] width 74 height 117
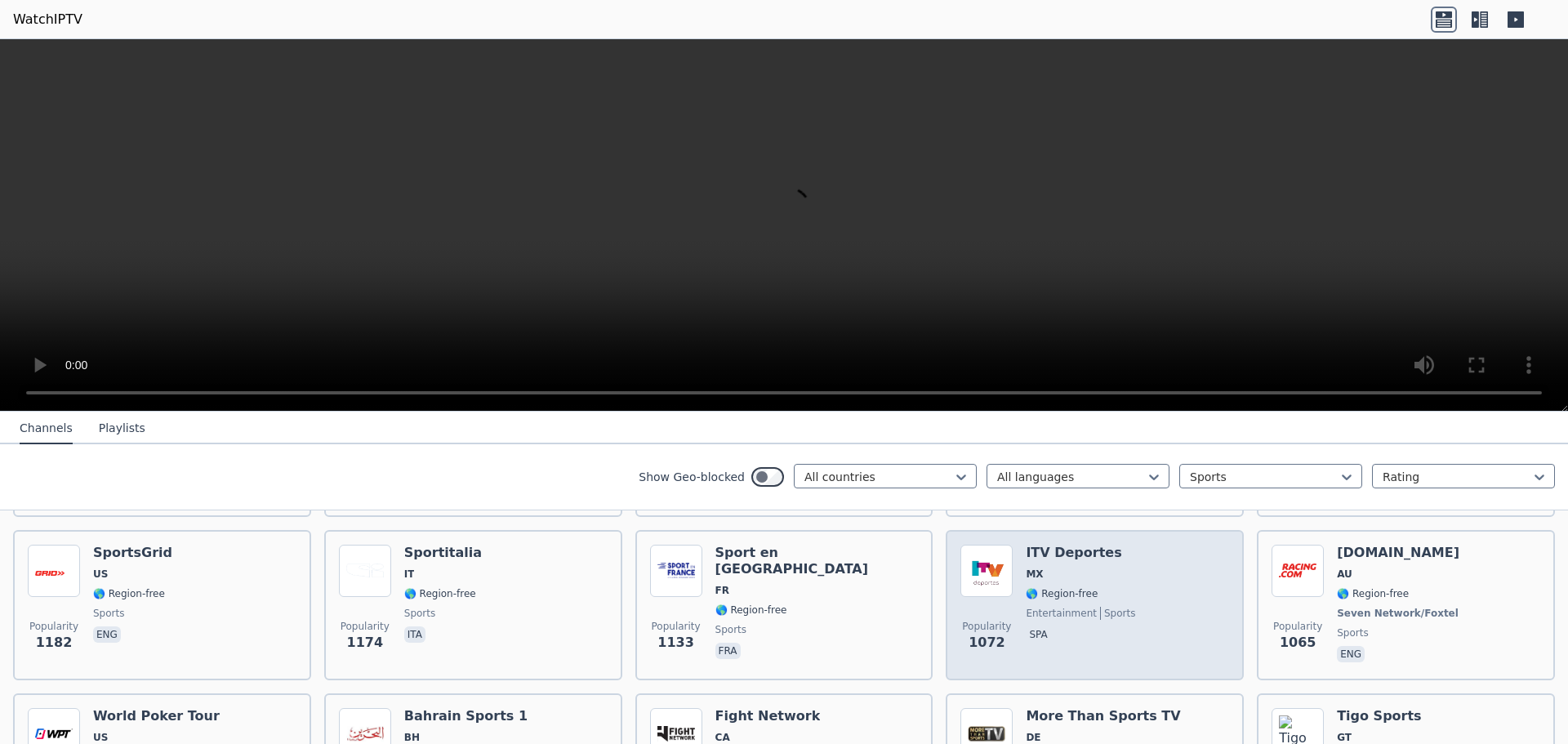
scroll to position [654, 0]
click at [1100, 606] on span "sports" at bounding box center [1117, 612] width 35 height 13
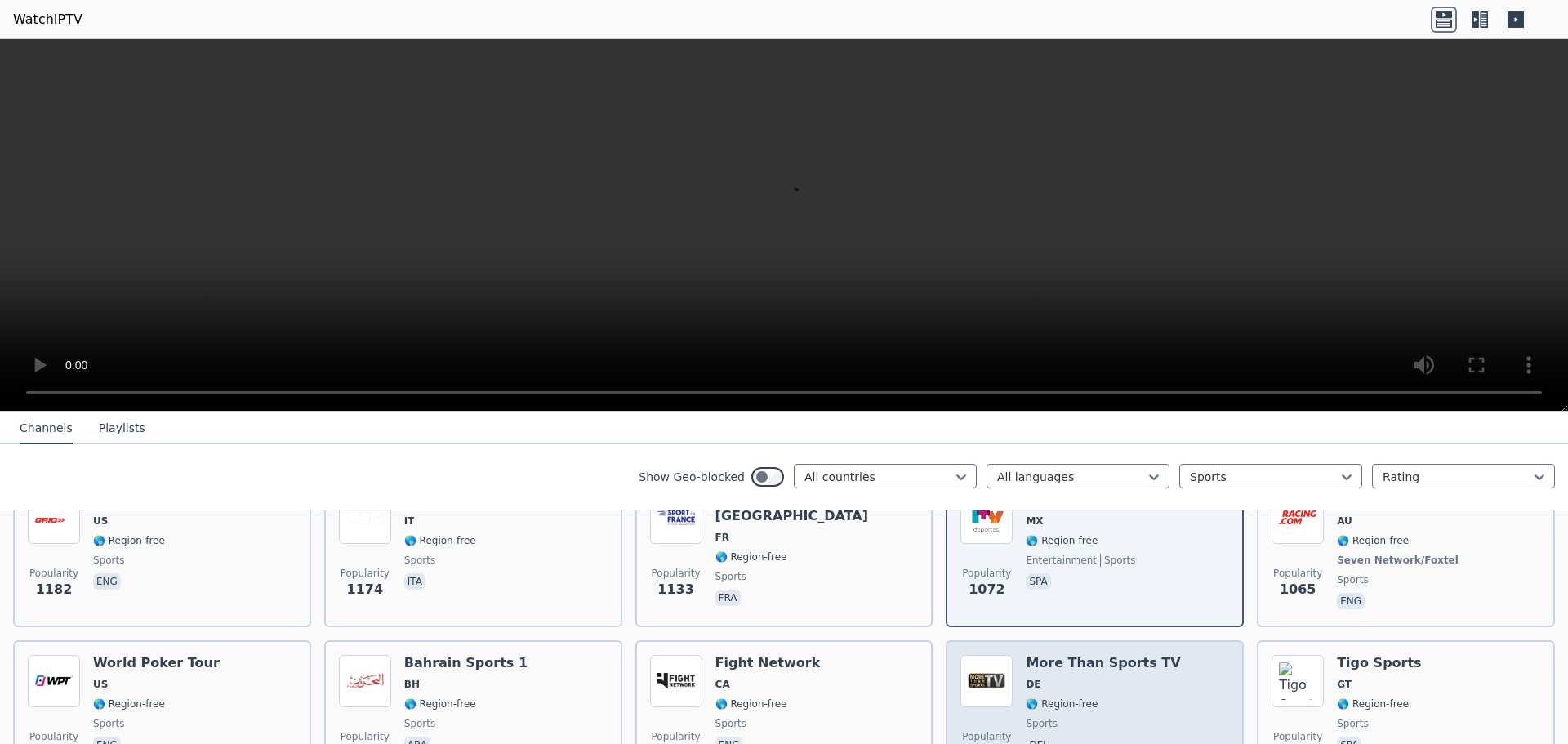
scroll to position [735, 0]
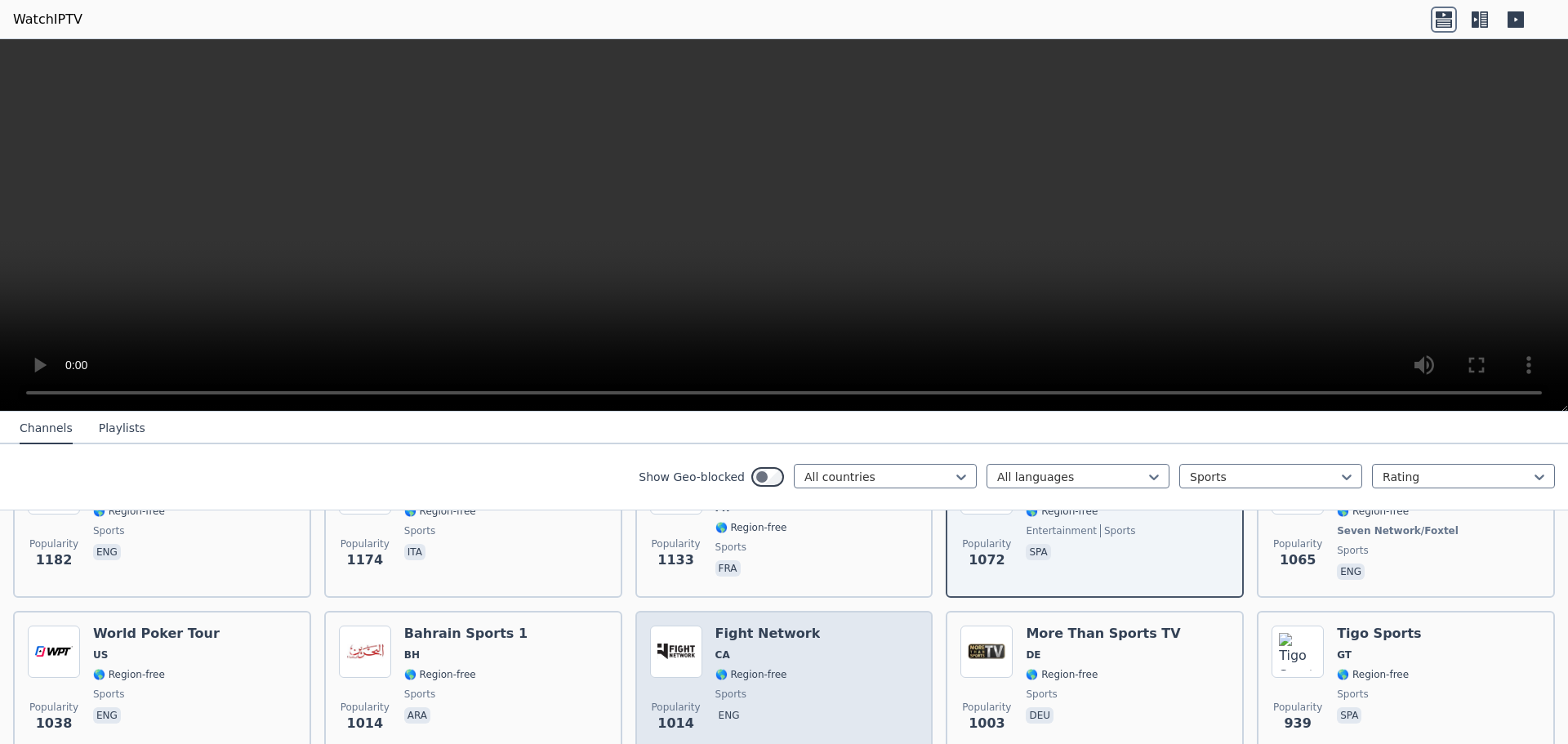
click at [824, 659] on div "Popularity 1014 Fight Network CA 🌎 Region-free sports eng" at bounding box center [784, 684] width 269 height 117
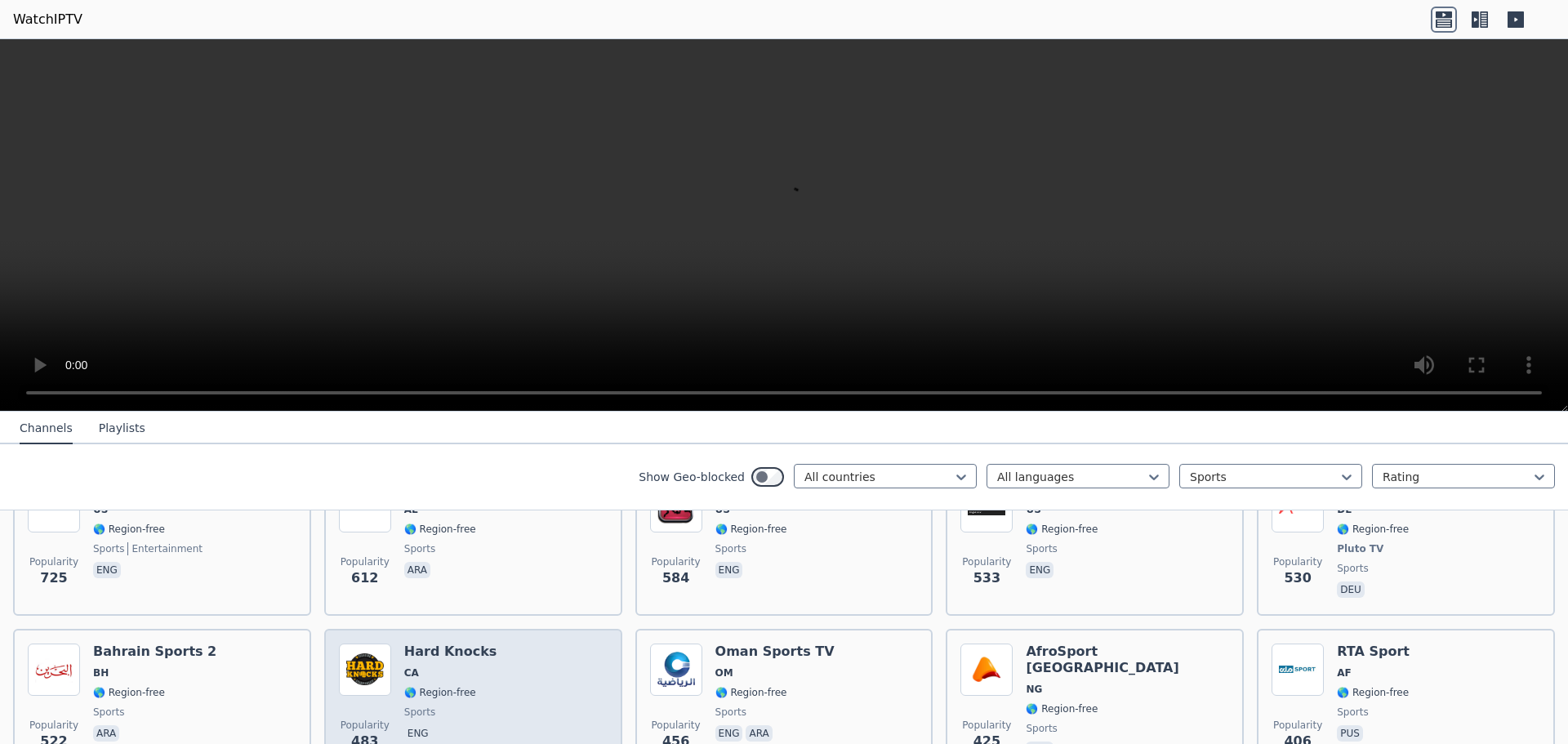
scroll to position [1308, 0]
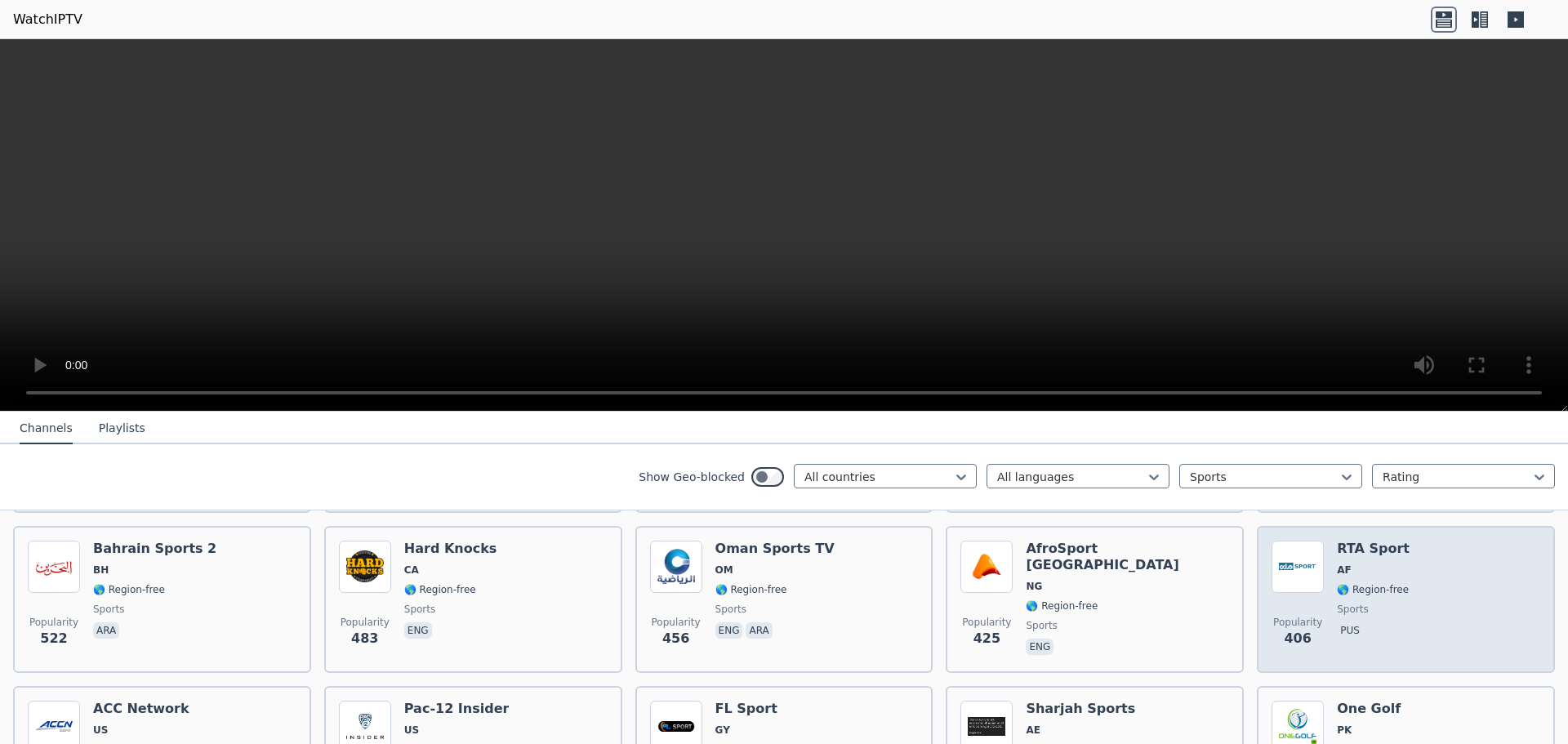
click at [1409, 604] on div "Popularity 406 RTA Sport AF 🌎 Region-free sports pus" at bounding box center [1406, 599] width 269 height 117
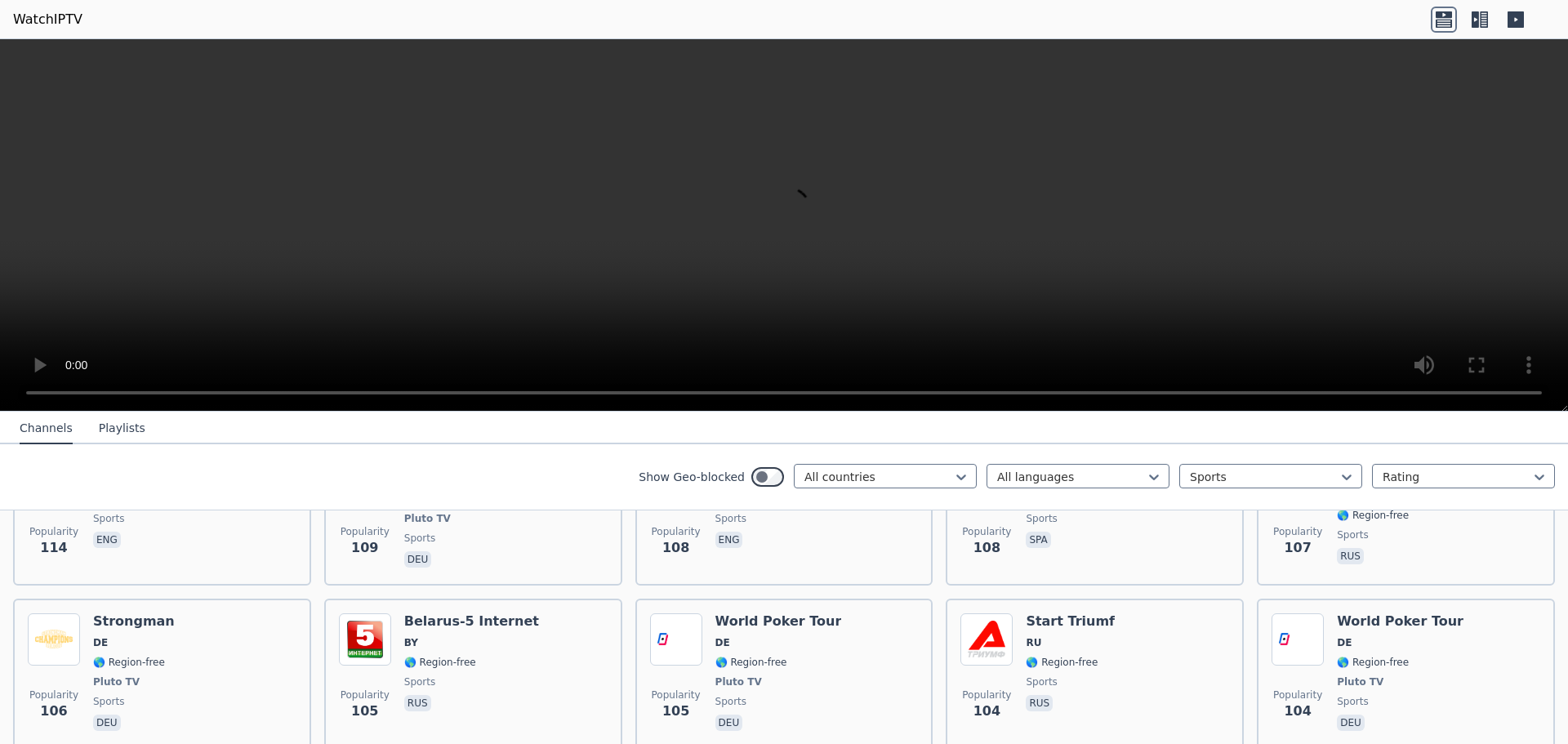
scroll to position [3719, 0]
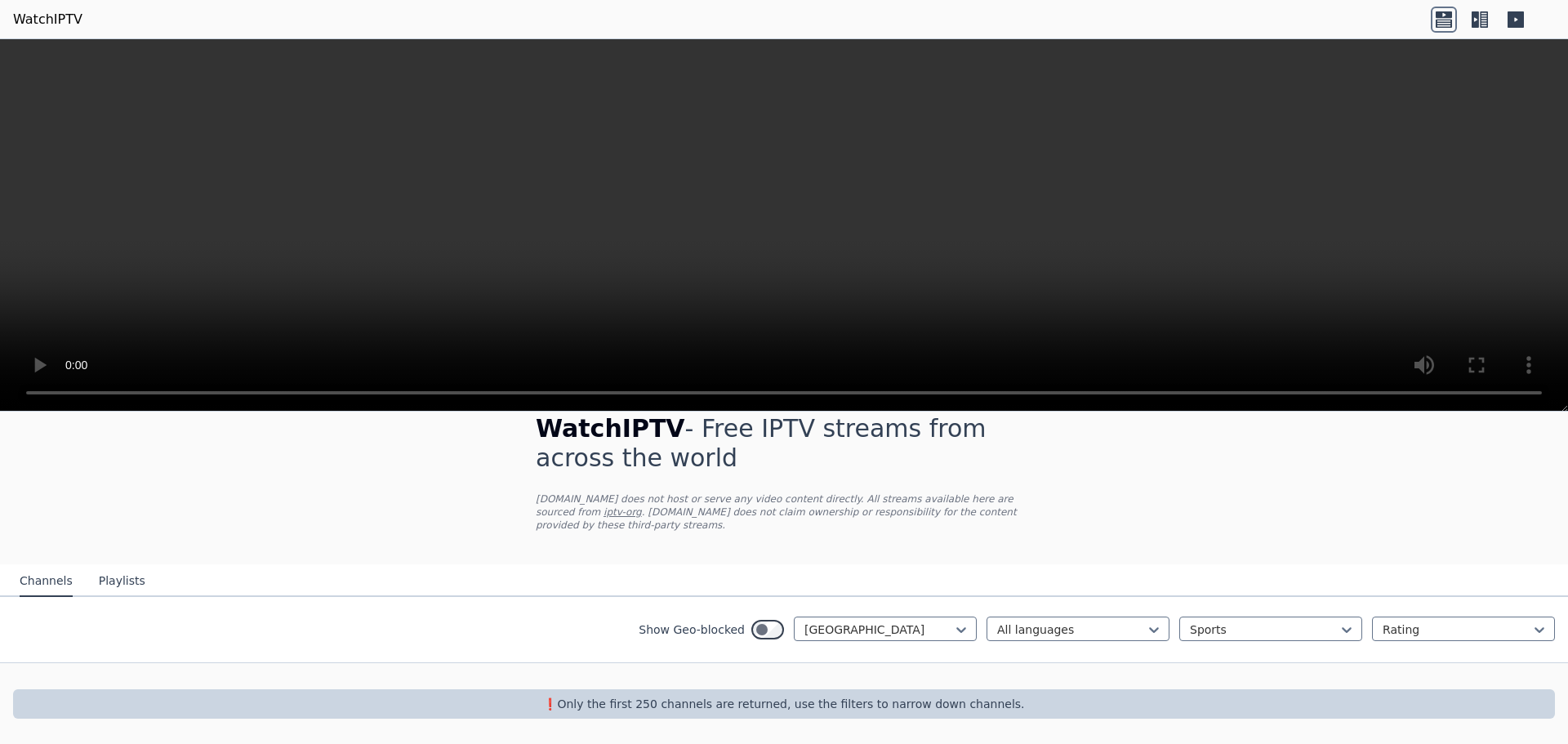
scroll to position [13, 0]
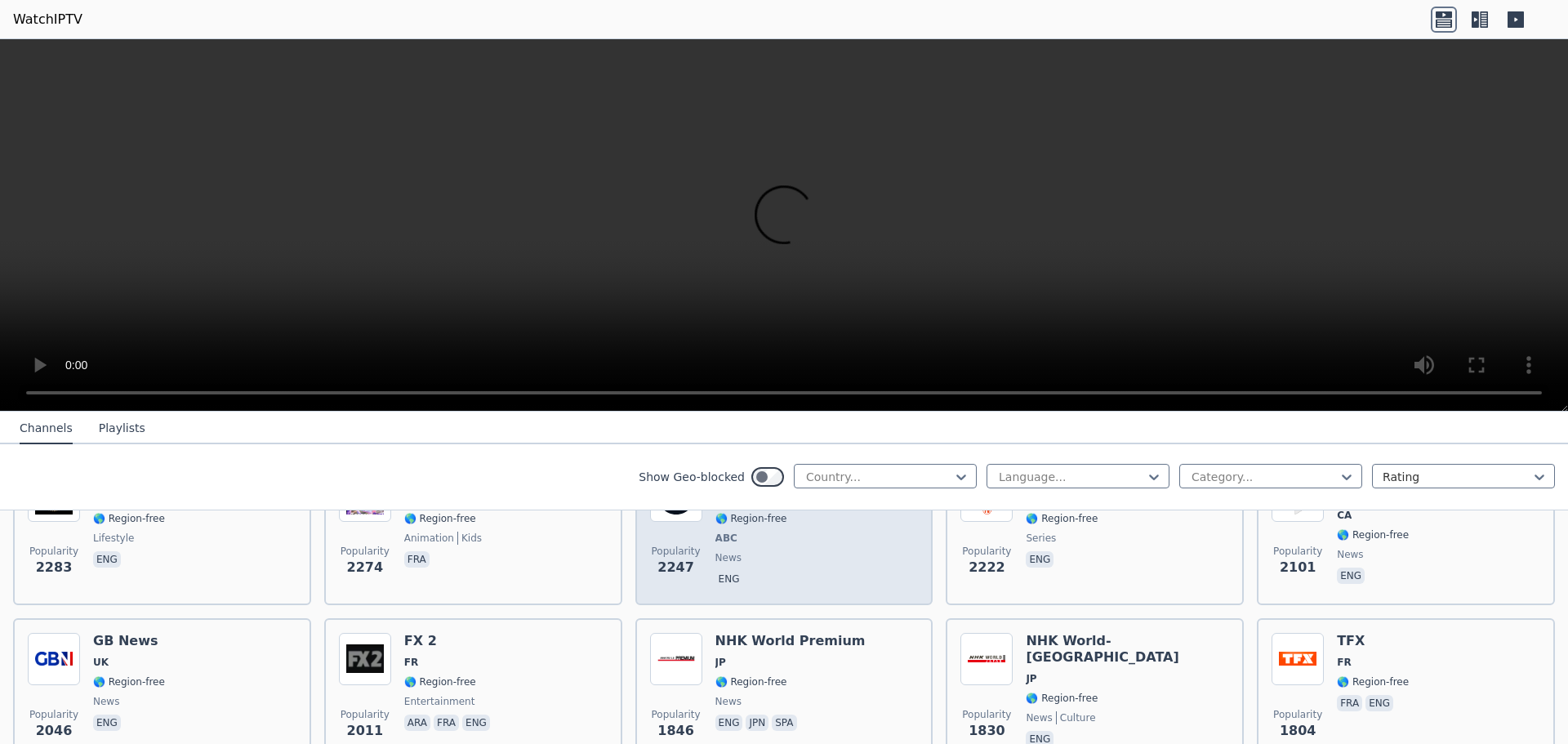
scroll to position [913, 0]
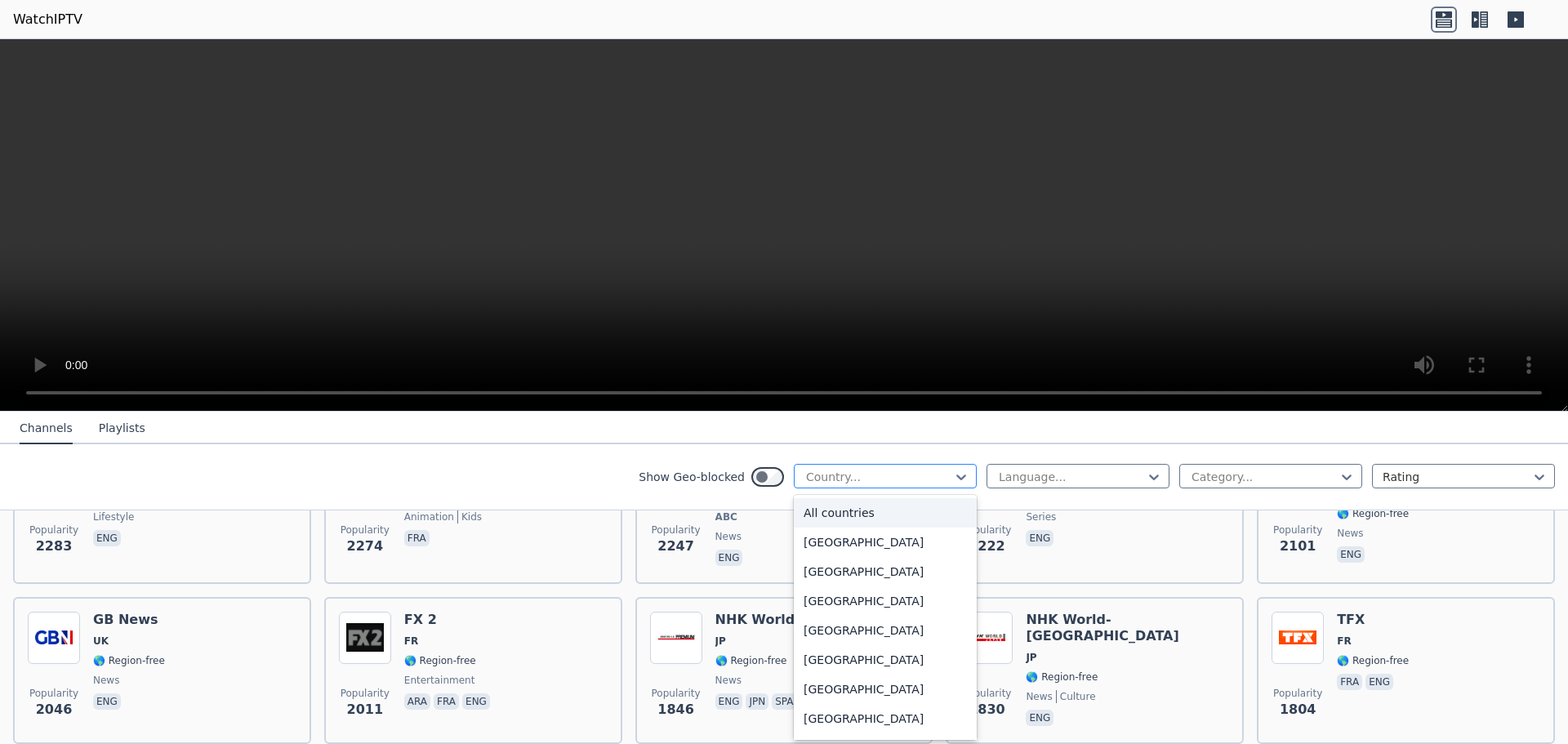
click at [878, 478] on div at bounding box center [878, 477] width 149 height 16
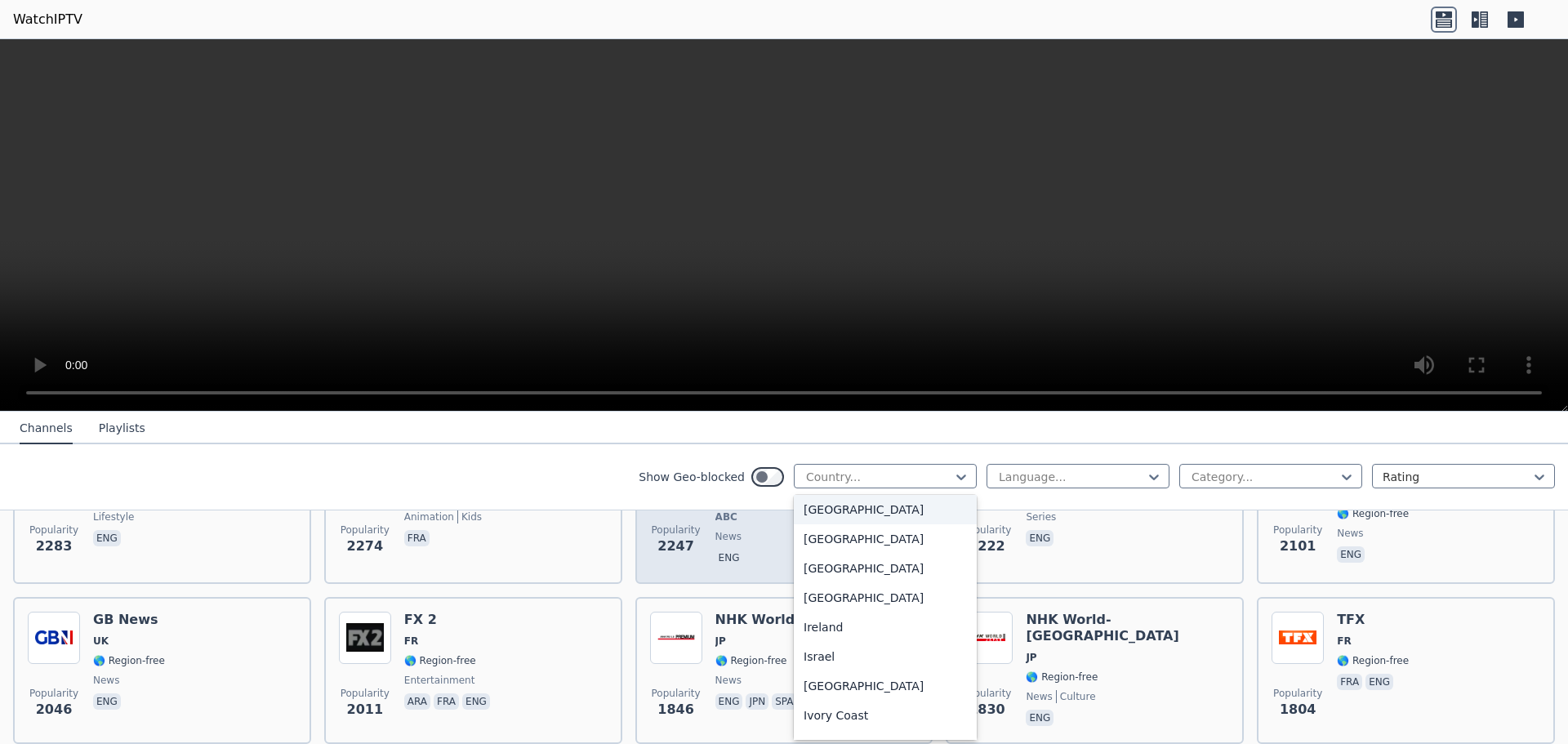
click at [817, 524] on div "[GEOGRAPHIC_DATA]" at bounding box center [885, 510] width 183 height 30
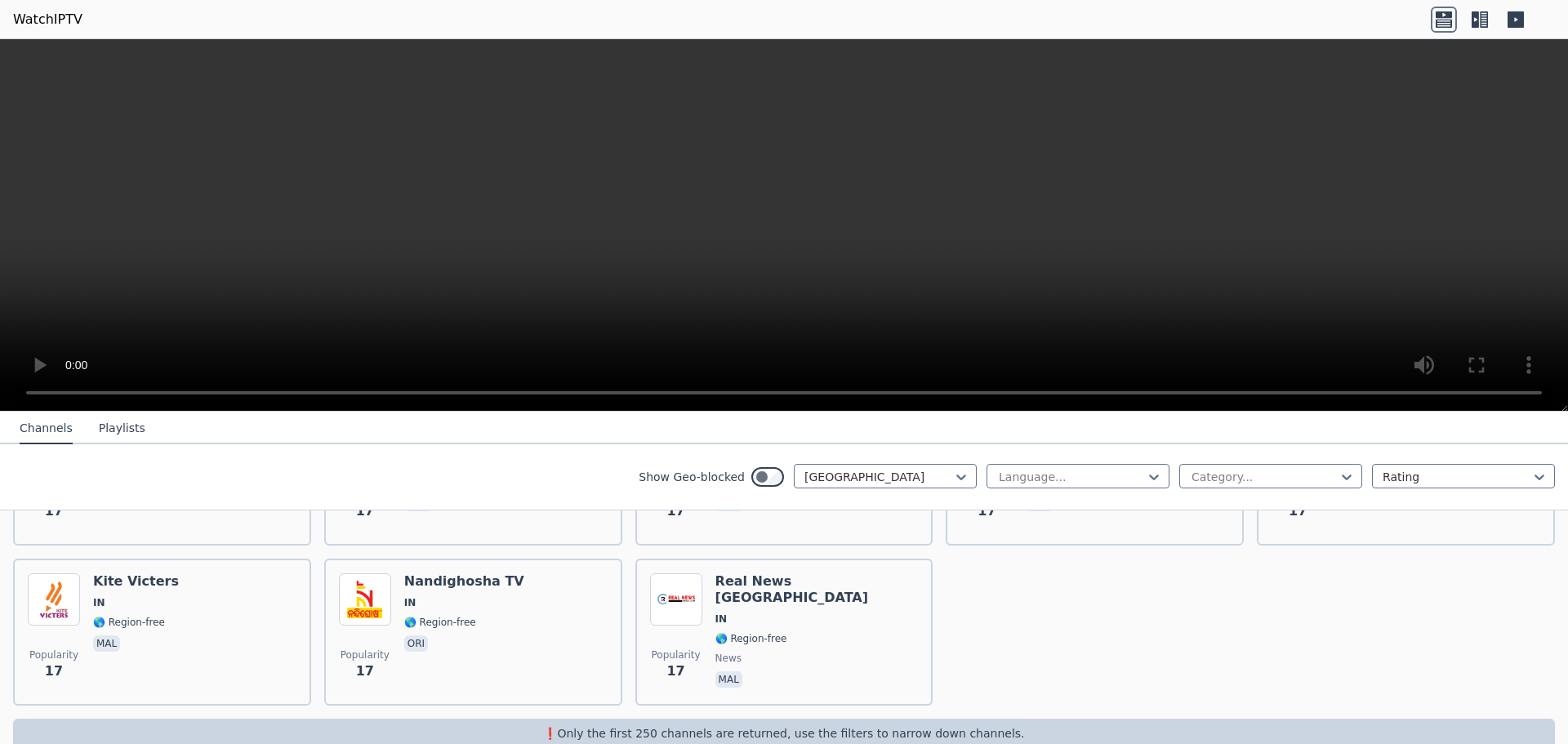
scroll to position [4511, 0]
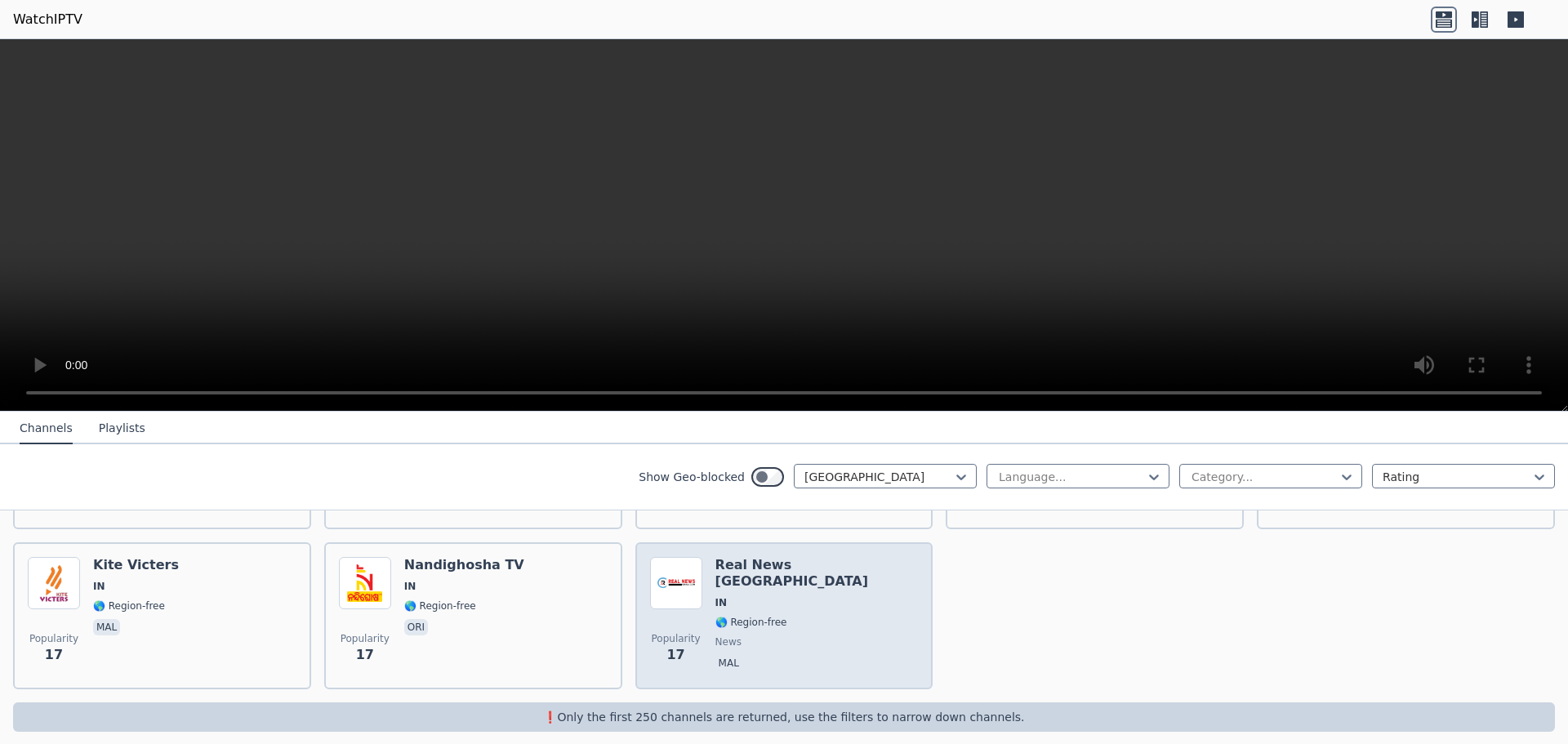
click at [778, 655] on span "mal" at bounding box center [817, 665] width 203 height 20
